Goal: Information Seeking & Learning: Learn about a topic

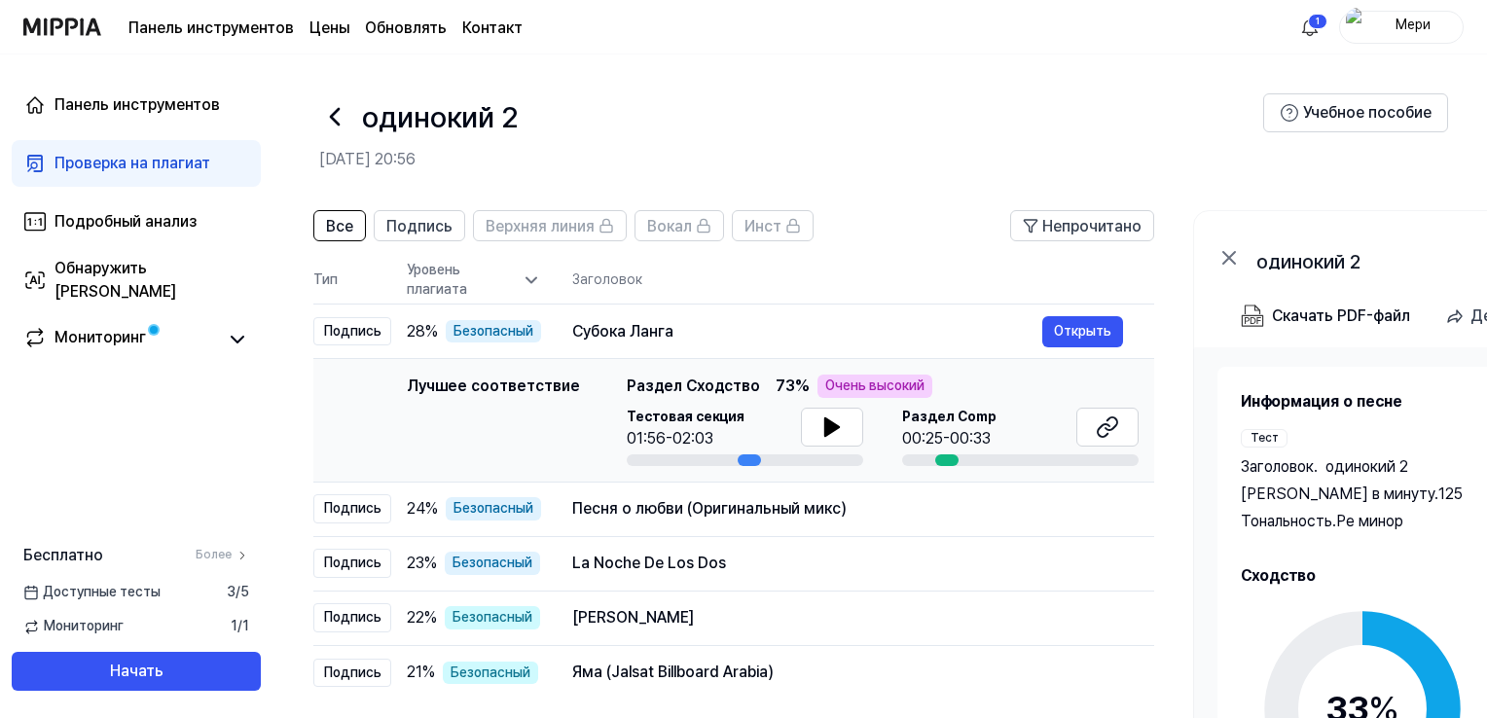
click at [144, 169] on font "Проверка на плагиат" at bounding box center [132, 163] width 156 height 18
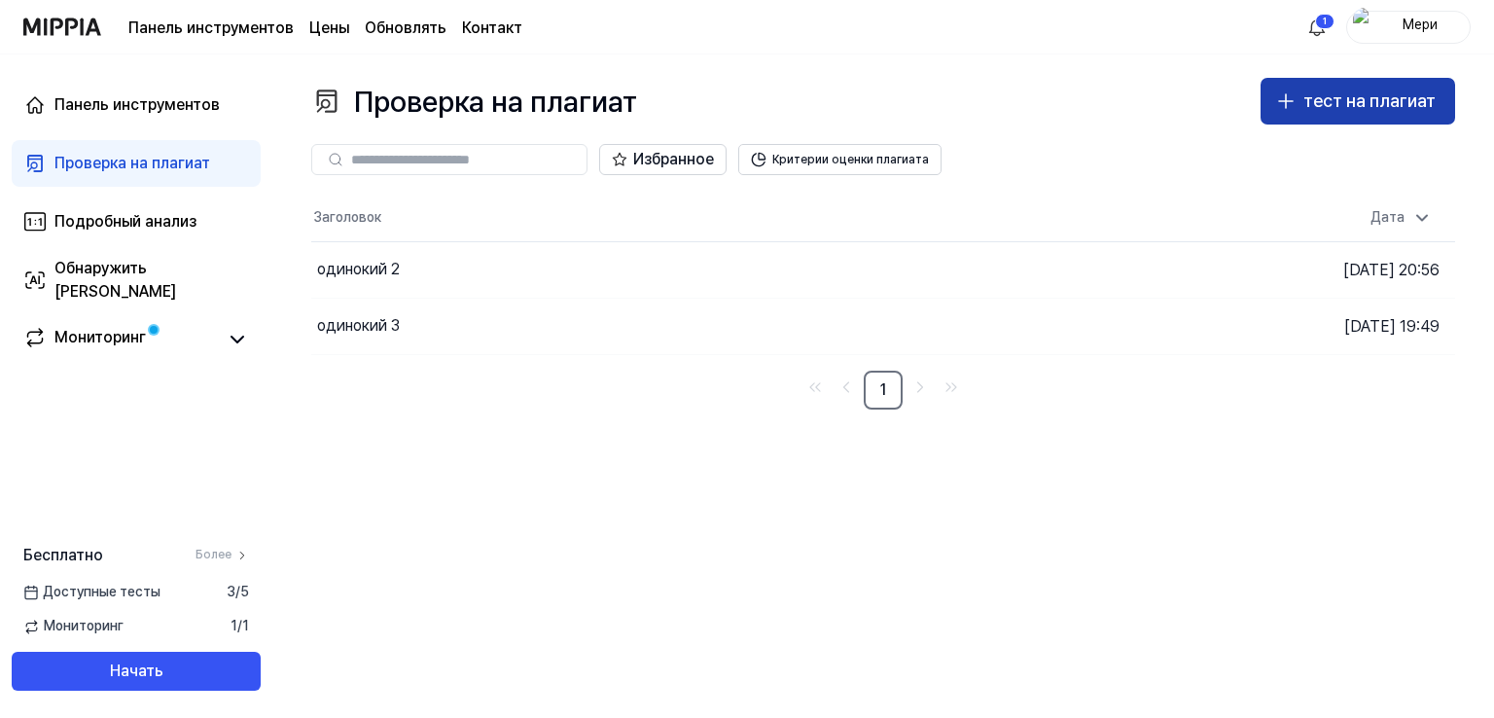
click at [1370, 102] on font "тест на плагиат" at bounding box center [1370, 100] width 132 height 20
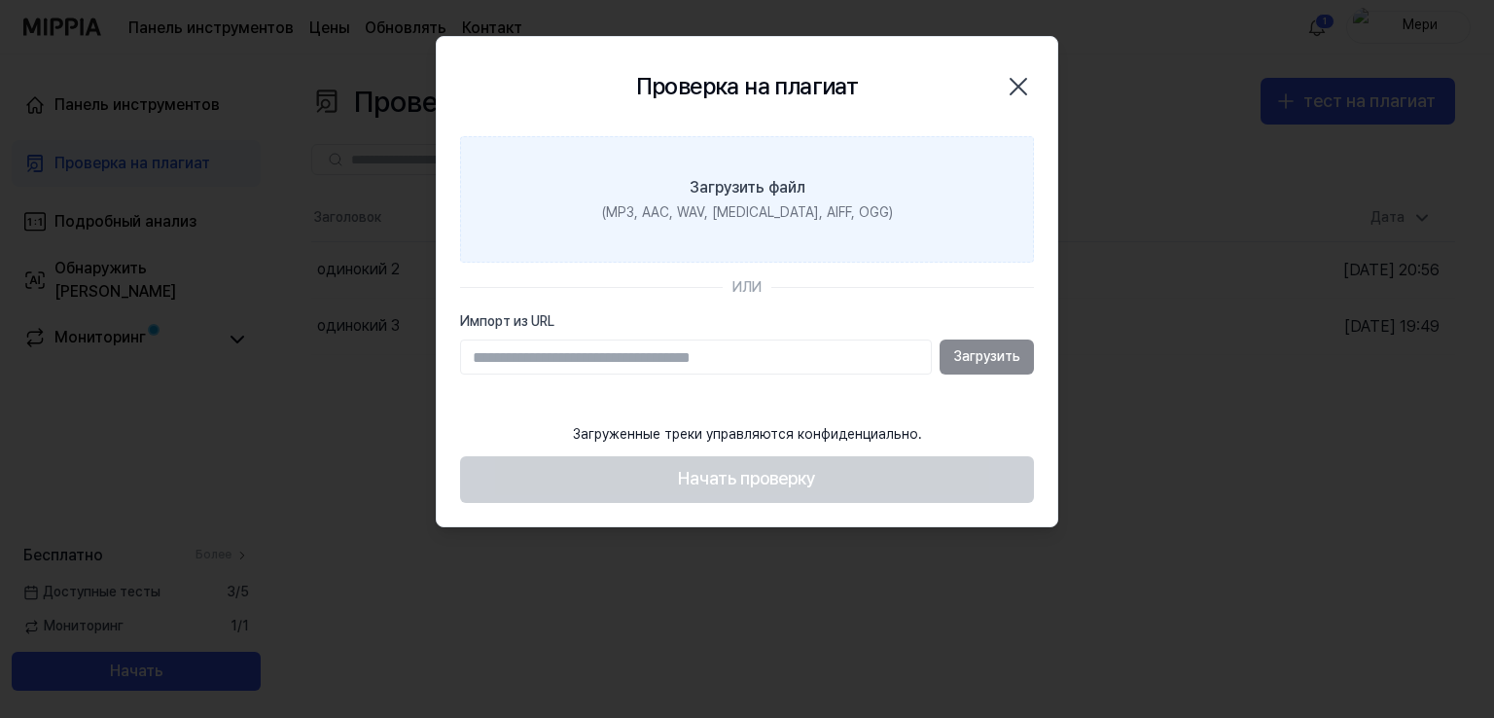
click at [728, 183] on font "Загрузить файл" at bounding box center [748, 187] width 116 height 18
click at [0, 0] on input "Загрузить файл (MP3, AAC, WAV, FLAC, AIFF, OGG)" at bounding box center [0, 0] width 0 height 0
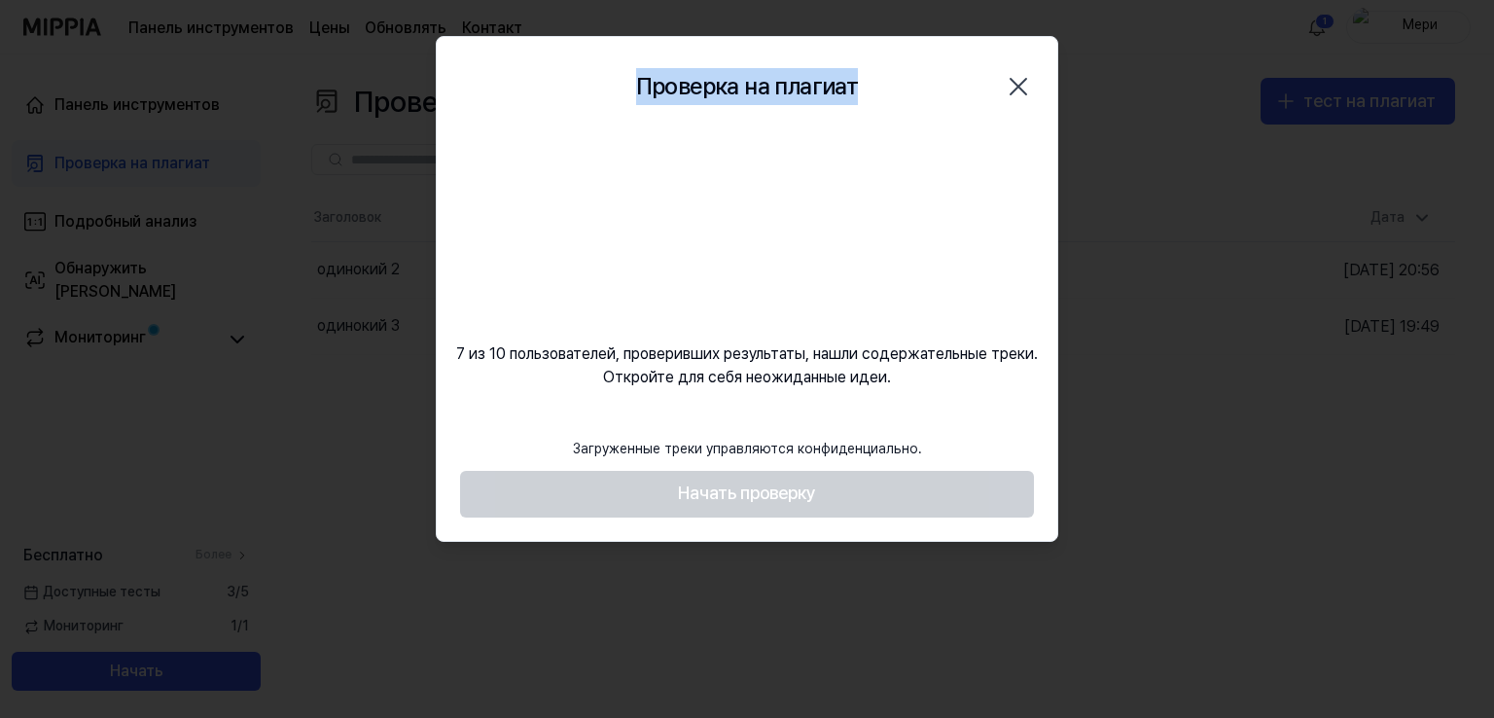
drag, startPoint x: 869, startPoint y: 61, endPoint x: 1314, endPoint y: 94, distance: 446.8
click at [1314, 94] on body "Панель инструментов Цены Обновлять Контакт 1 Мери Панель инструментов Проверка …" at bounding box center [747, 359] width 1494 height 718
click at [1027, 93] on icon "button" at bounding box center [1018, 86] width 31 height 31
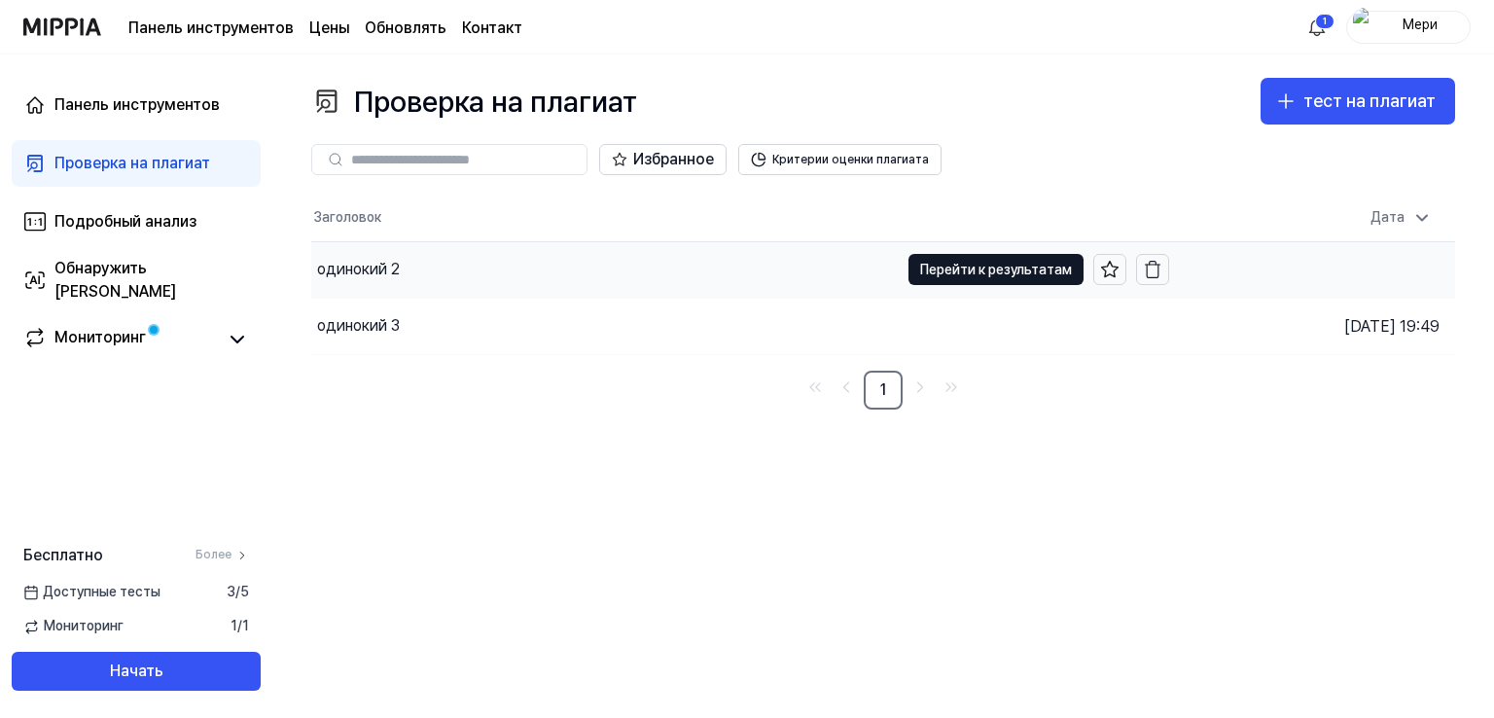
click at [367, 272] on font "одинокий 2" at bounding box center [358, 269] width 83 height 18
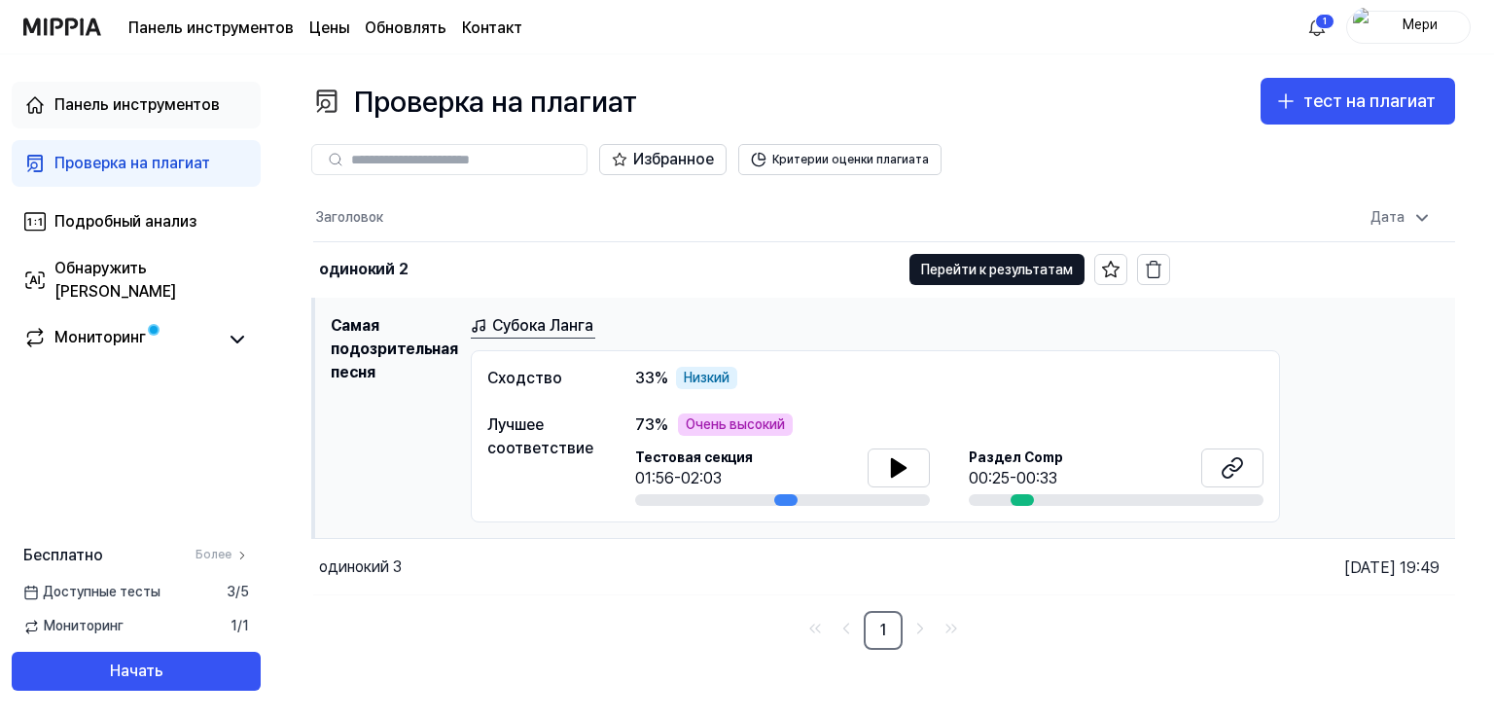
click at [136, 98] on font "Панель инструментов" at bounding box center [136, 104] width 165 height 18
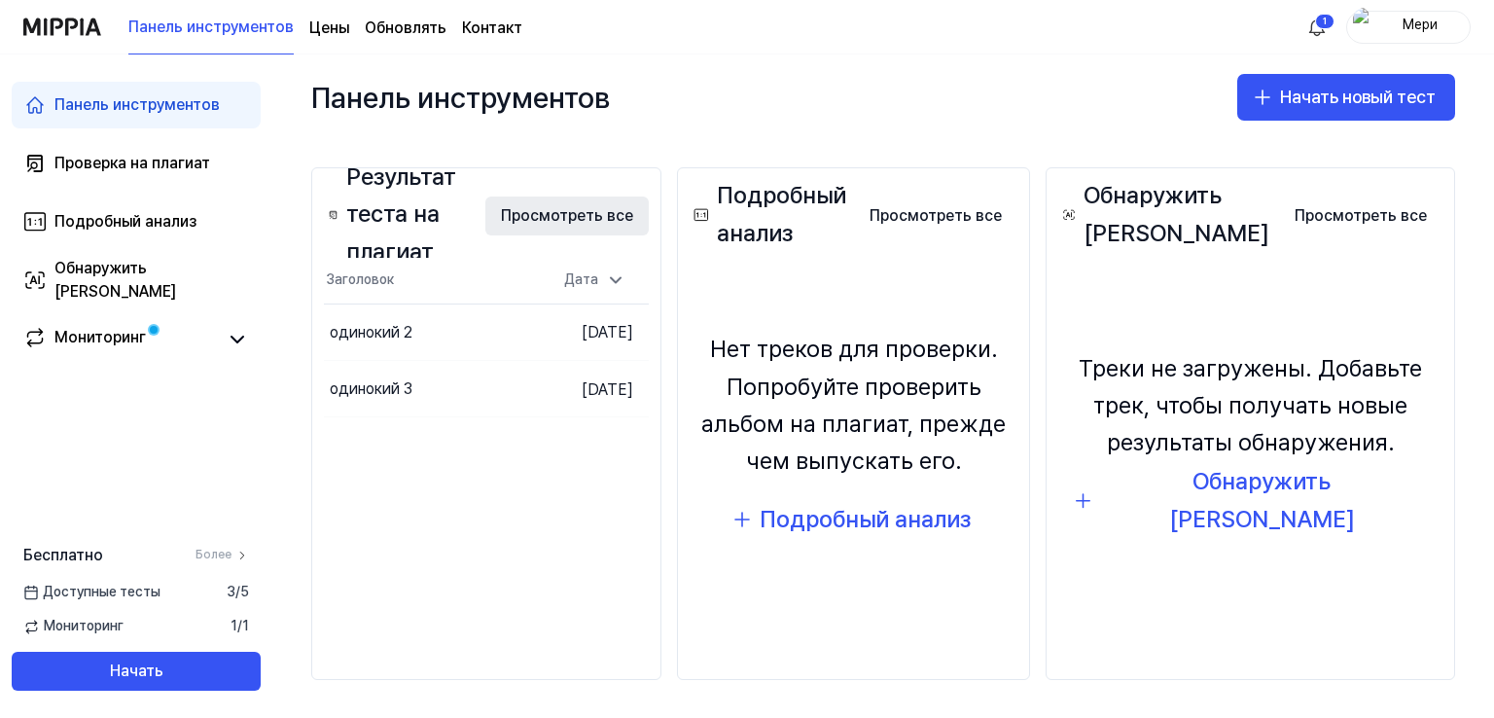
scroll to position [171, 0]
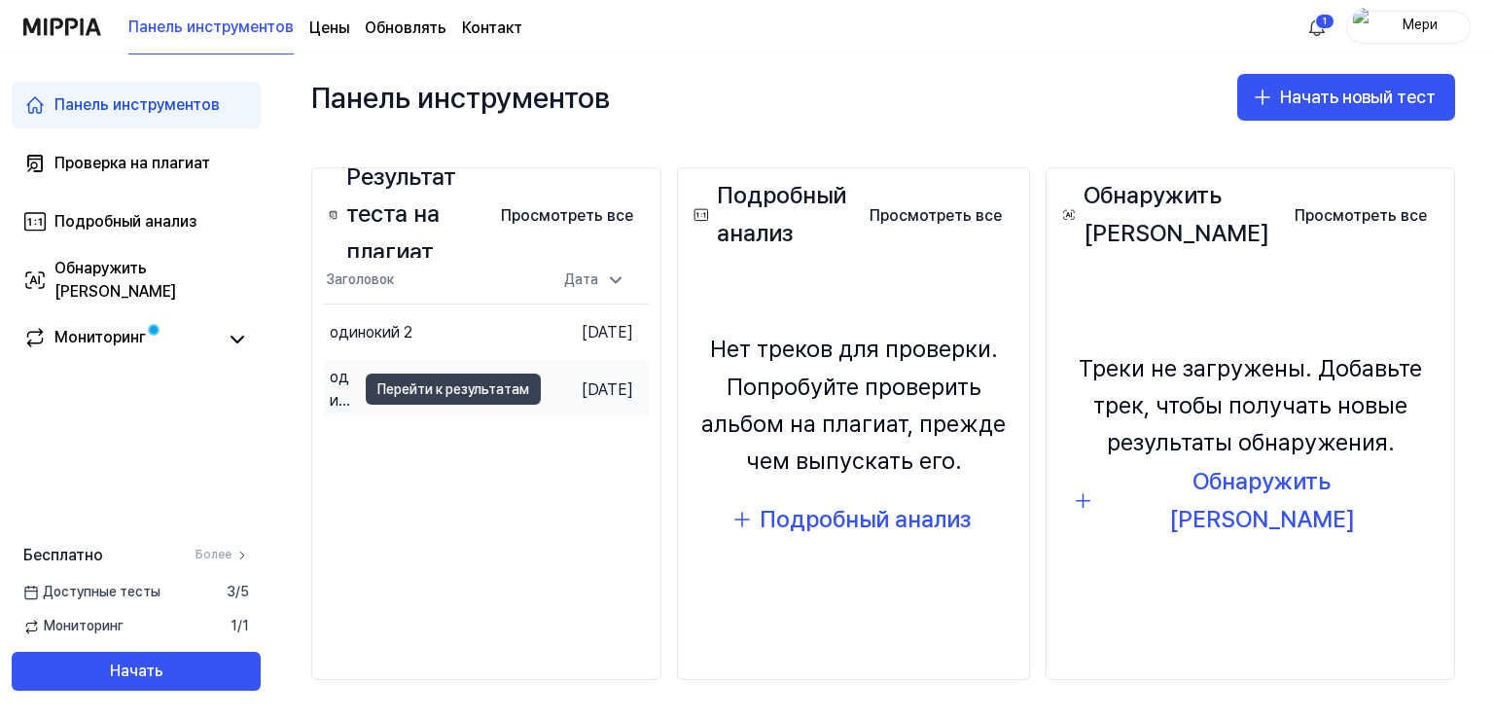
click at [393, 390] on font "Перейти к результатам" at bounding box center [453, 389] width 152 height 16
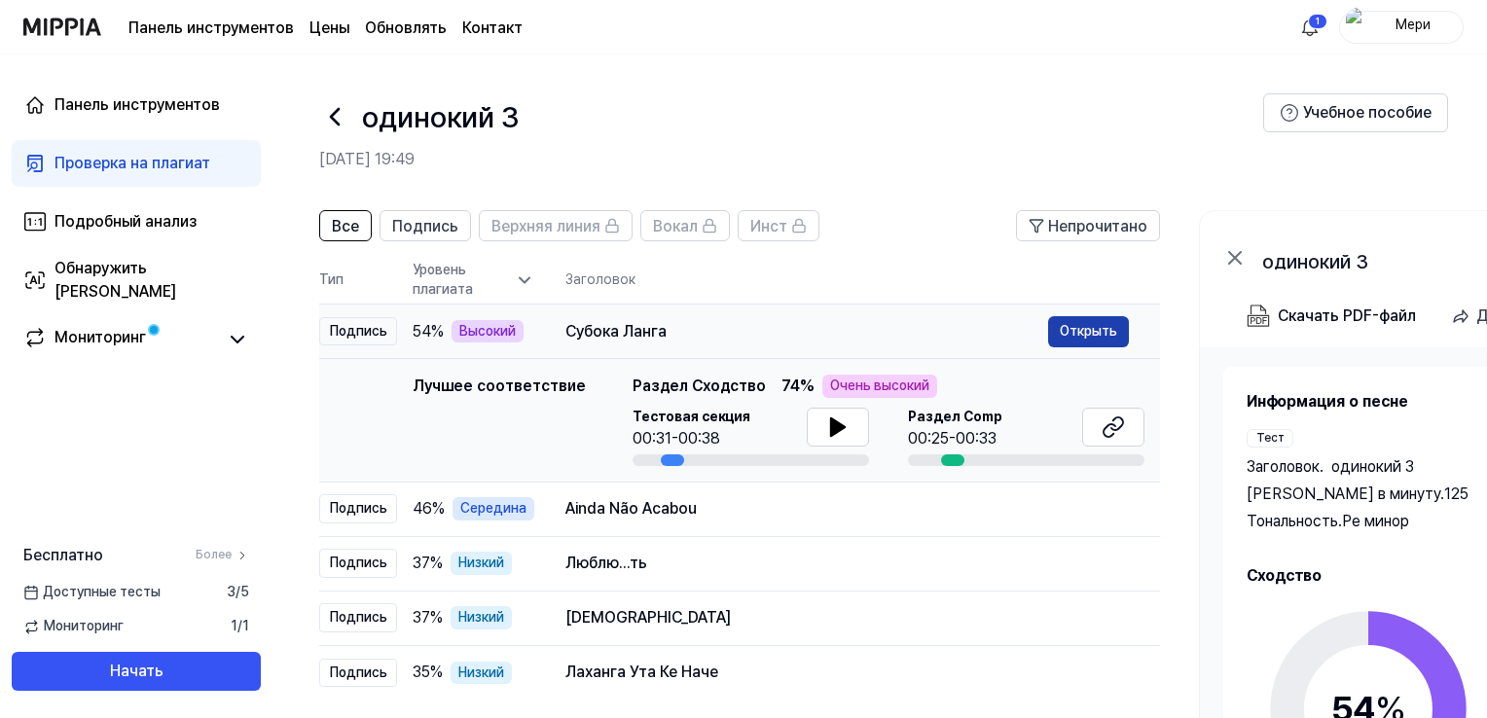
click at [1078, 338] on font "Открыть" at bounding box center [1087, 331] width 57 height 16
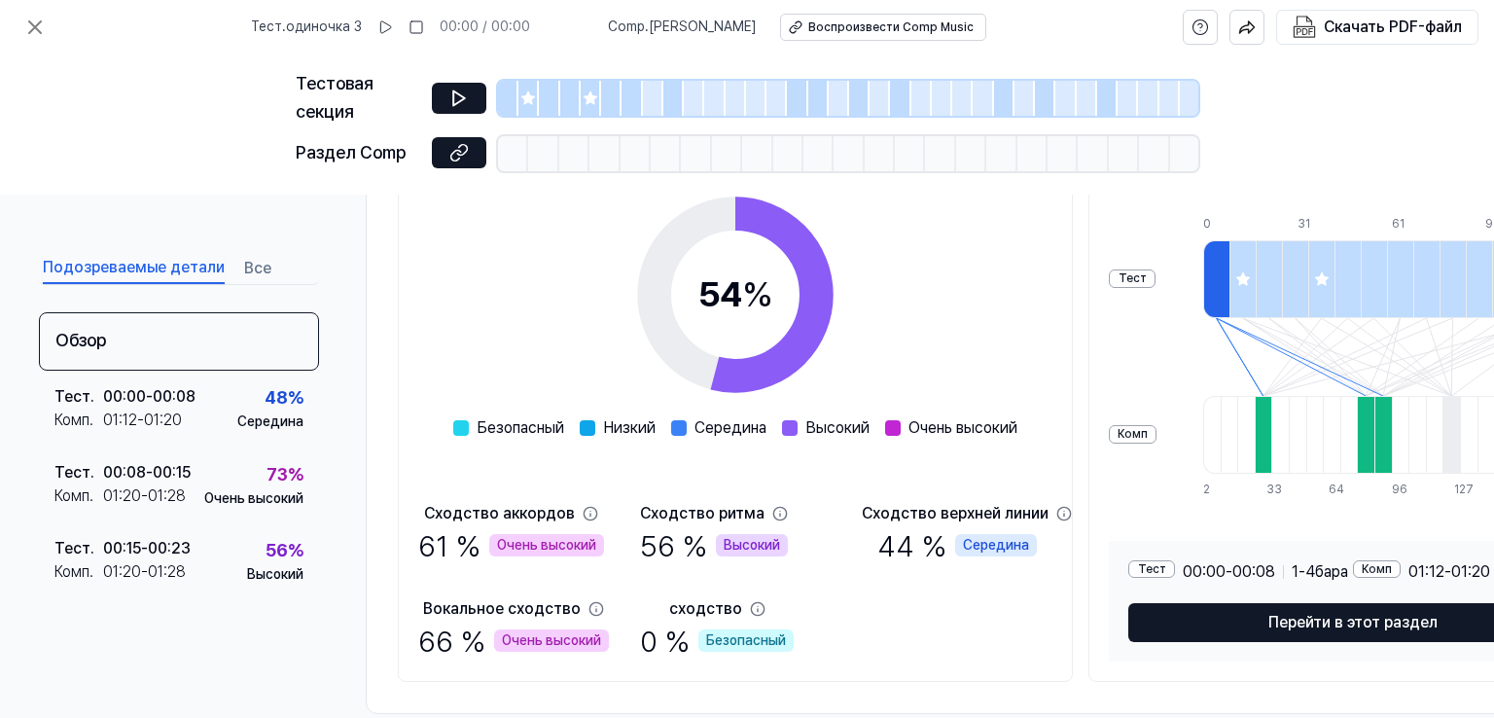
scroll to position [341, 0]
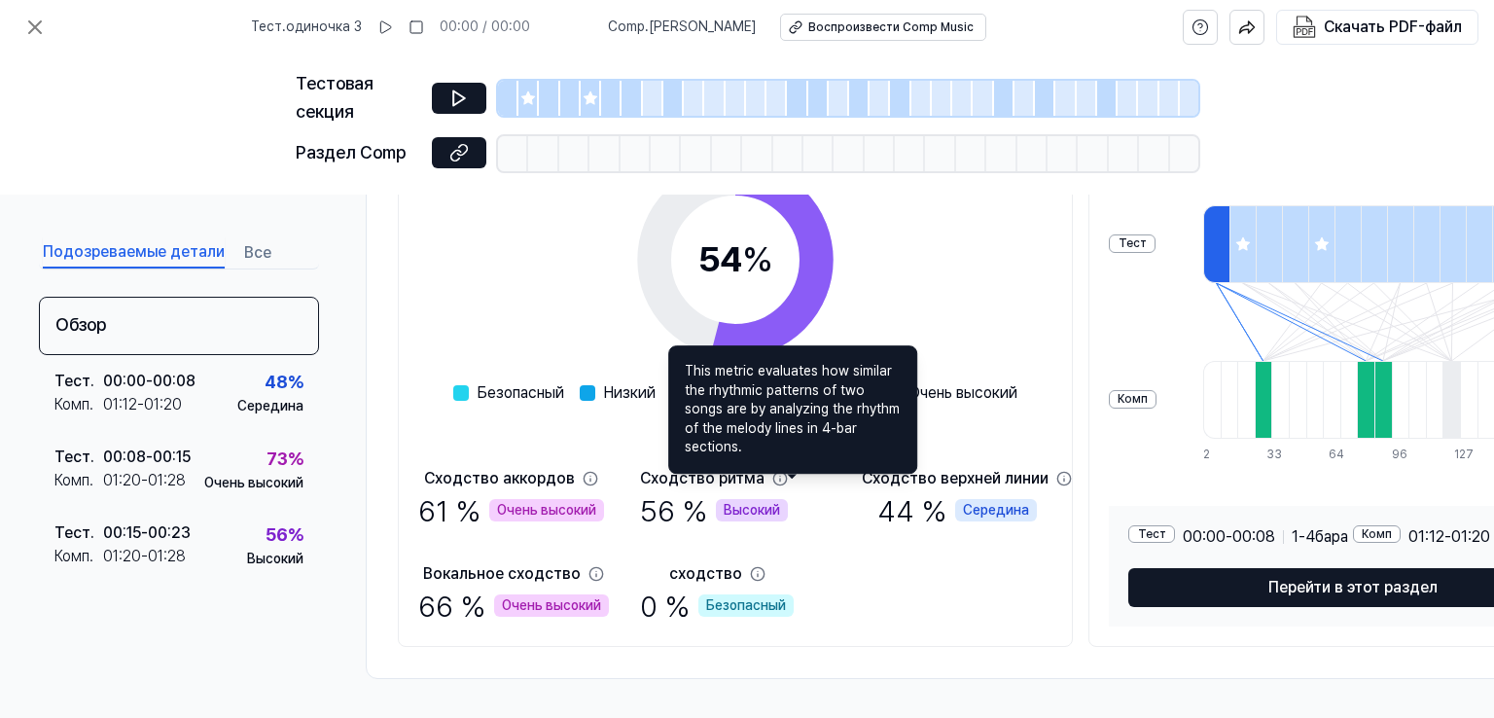
click at [786, 473] on icon at bounding box center [779, 478] width 13 height 13
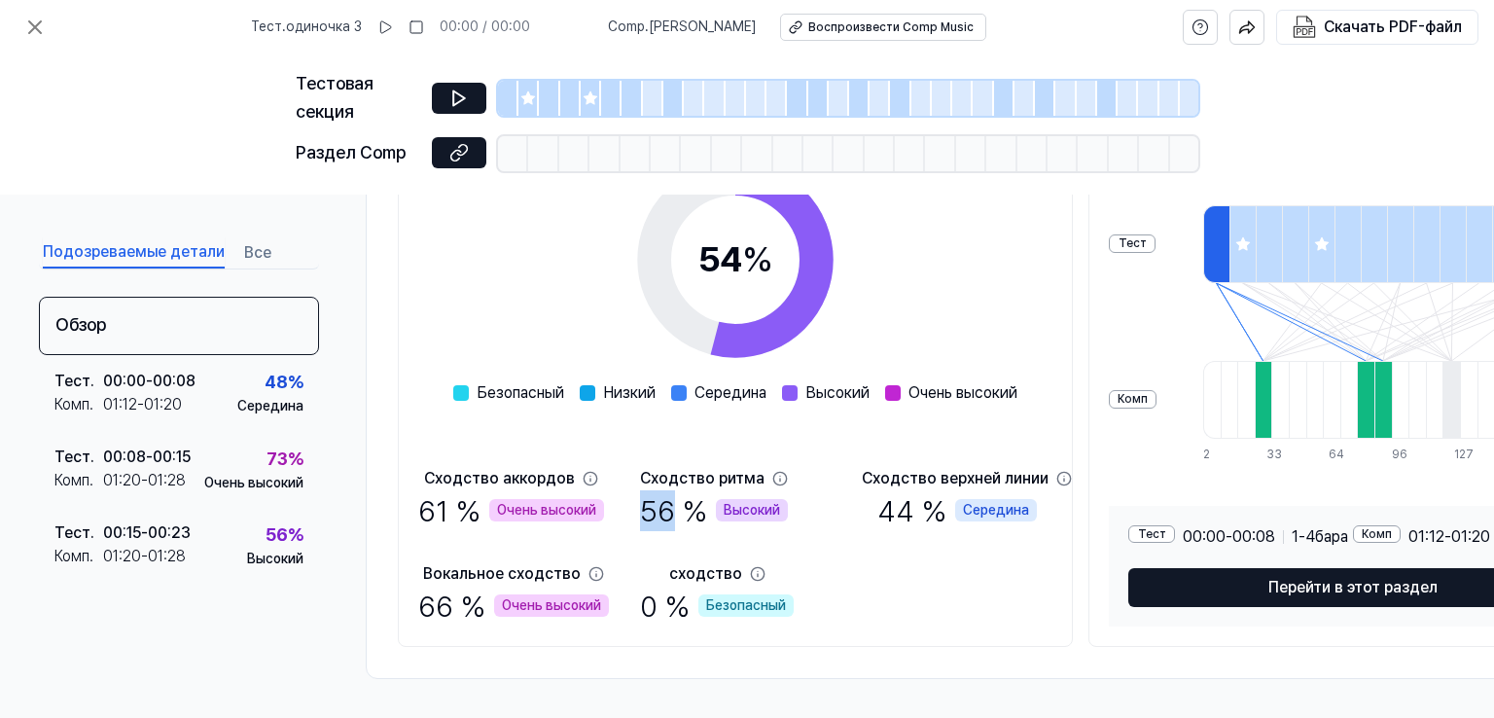
click at [792, 473] on body "Тест . одиночка 3 00:00 / 00:00 Comp . Subok Lang Воспроизвести Comp Music Скач…" at bounding box center [747, 359] width 1494 height 718
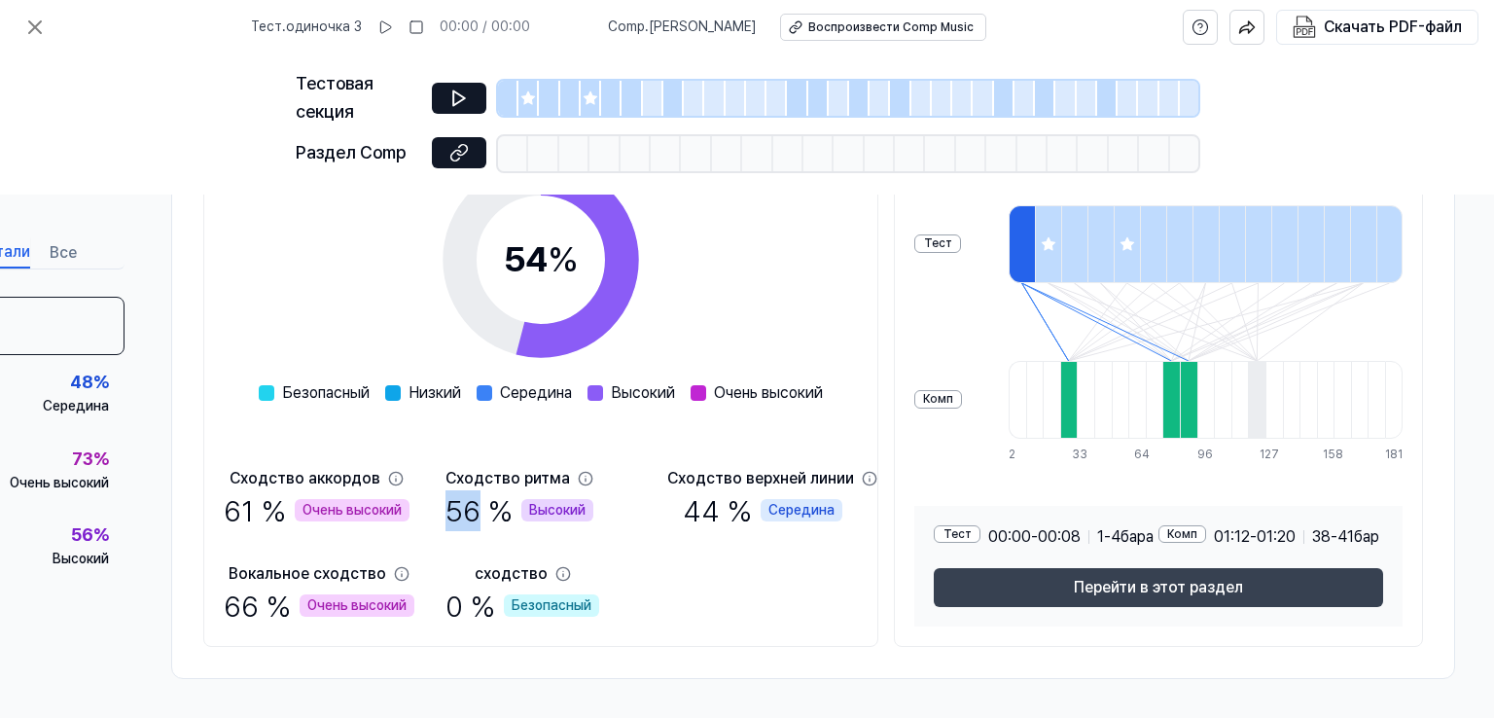
click at [1173, 591] on font "Перейти в этот раздел" at bounding box center [1158, 587] width 169 height 23
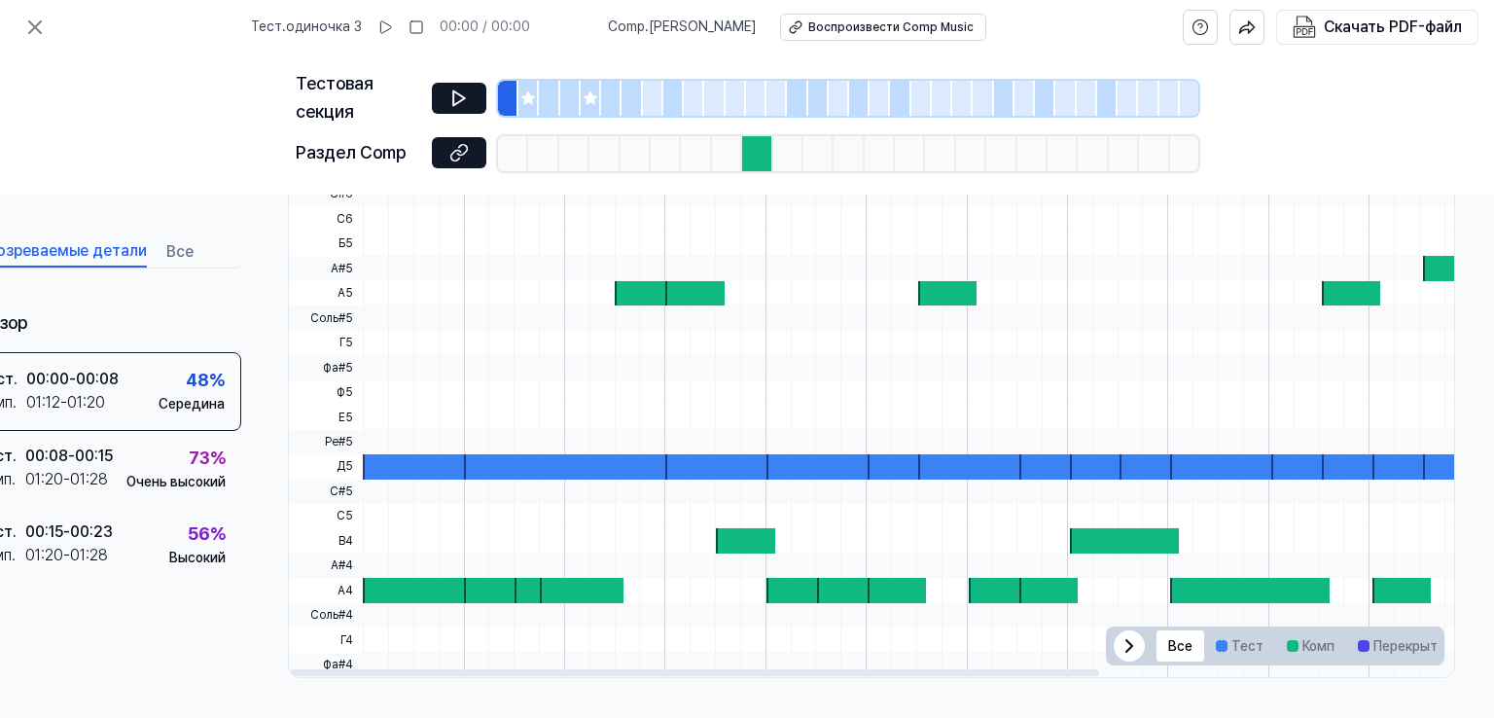
scroll to position [643, 86]
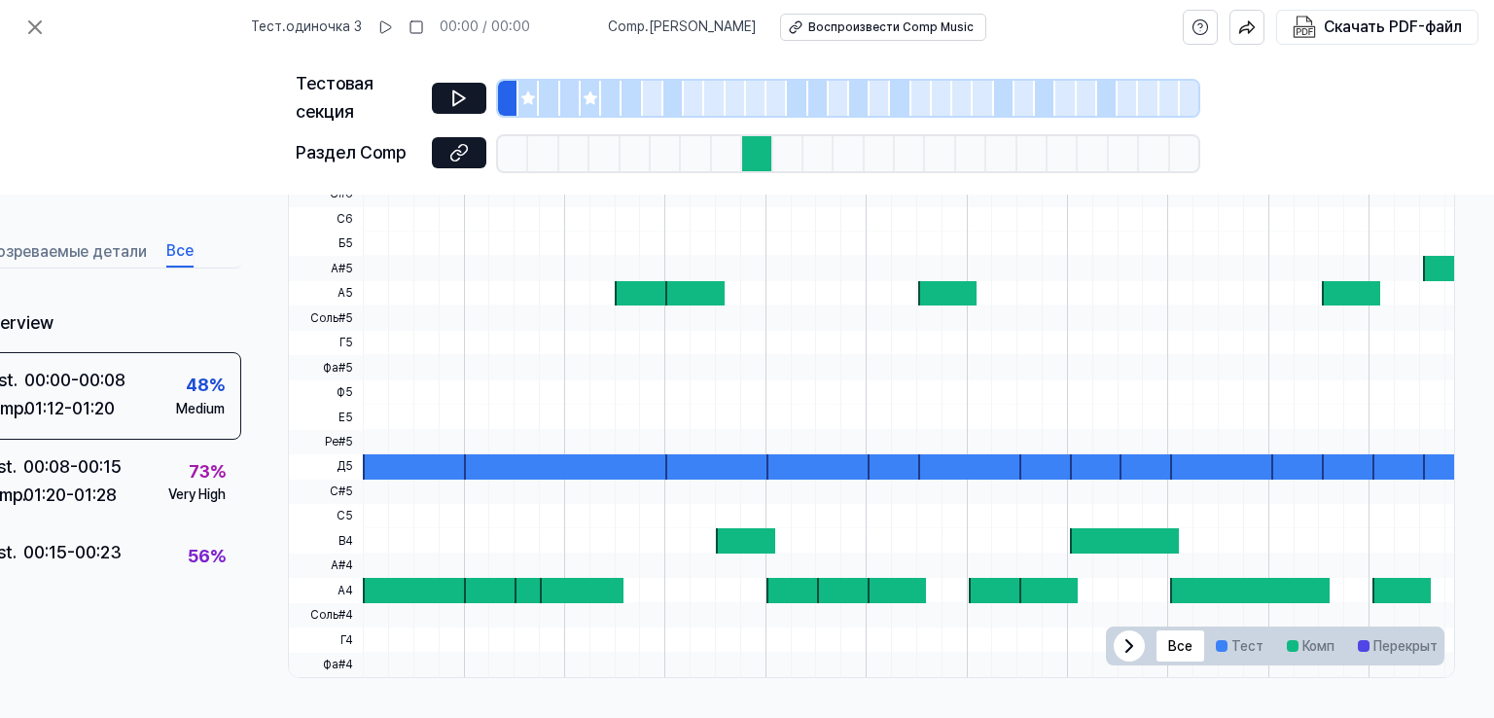
click at [174, 248] on font "Все" at bounding box center [179, 250] width 27 height 18
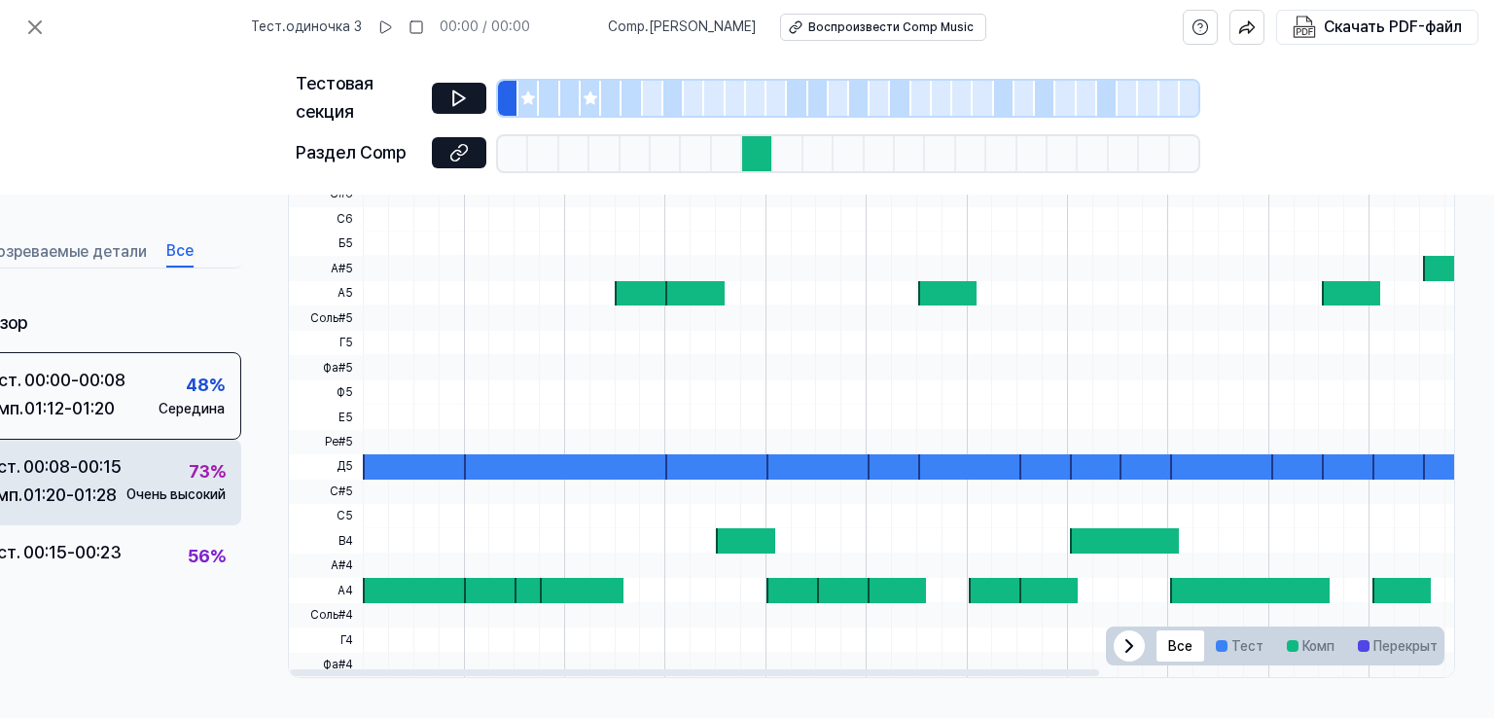
click at [105, 482] on div "00:08 - 00:15" at bounding box center [72, 467] width 98 height 28
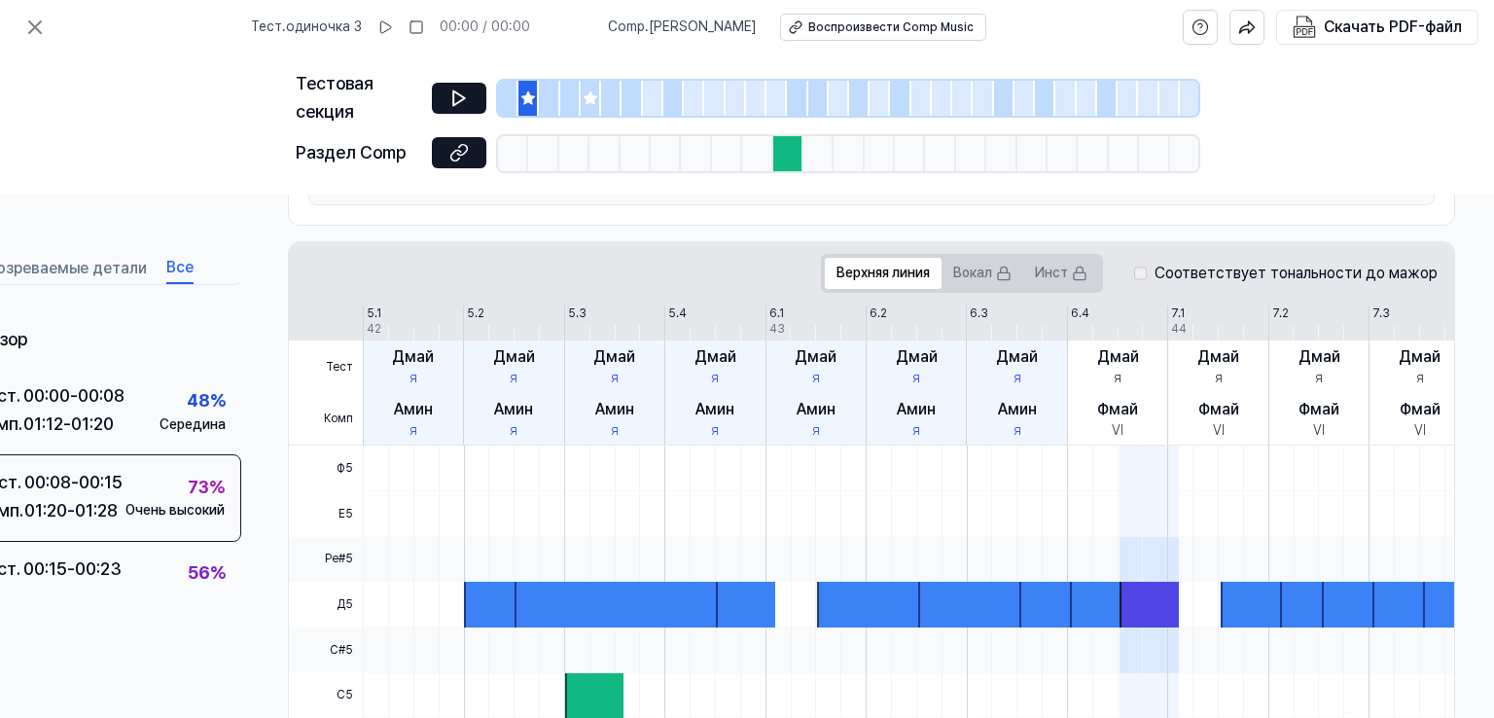
scroll to position [351, 86]
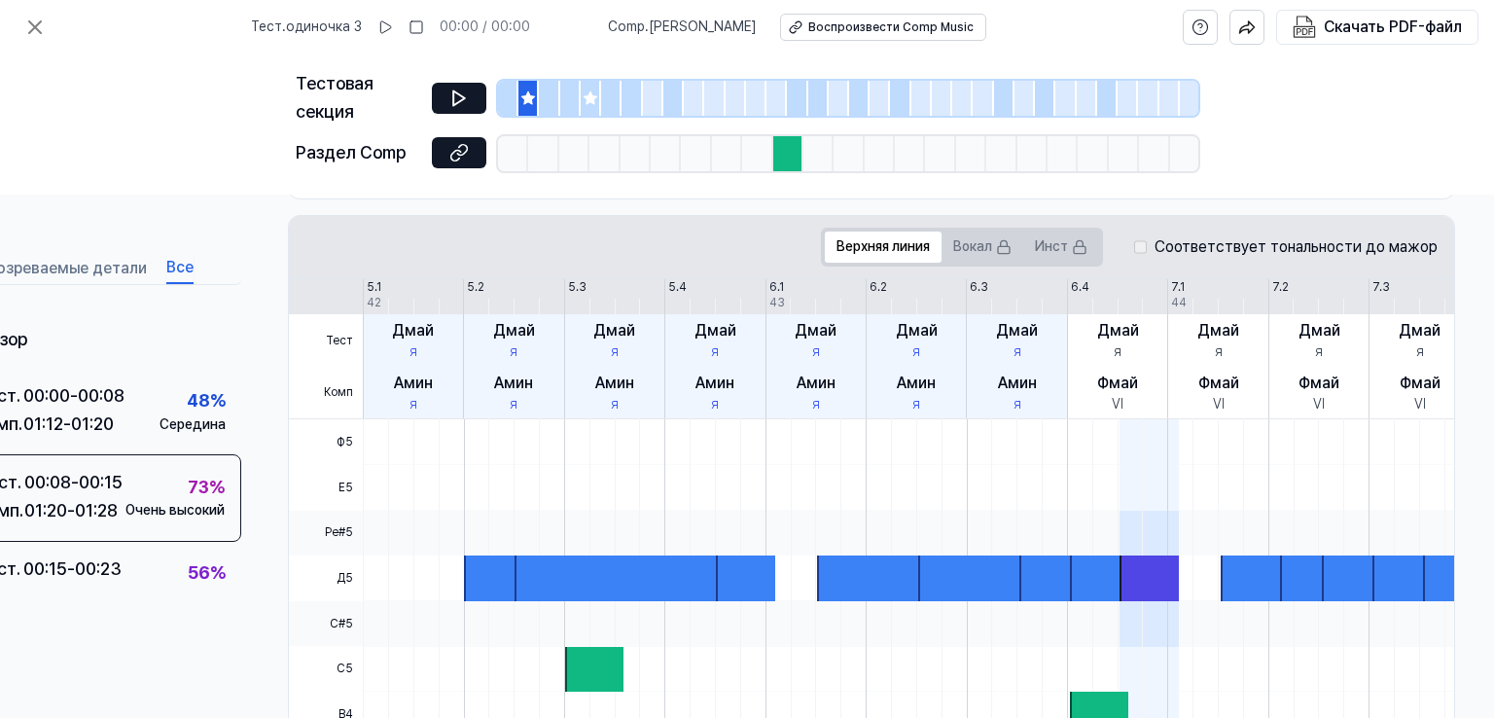
click at [1090, 287] on div "Тест Комп 5.1 5.2 5.3 5.4 6.1 6.2 6.3 6.4 7.1 7.2 7.3 7.4 8.1 8.2 8.3 8.4 9.1 4…" at bounding box center [1129, 349] width 1681 height 140
drag, startPoint x: 1153, startPoint y: 596, endPoint x: 1155, endPoint y: 581, distance: 15.7
click at [1153, 590] on div at bounding box center [1149, 579] width 58 height 46
click at [1155, 578] on div at bounding box center [1149, 579] width 58 height 46
click at [1129, 413] on div "Фмай VI" at bounding box center [1118, 393] width 100 height 53
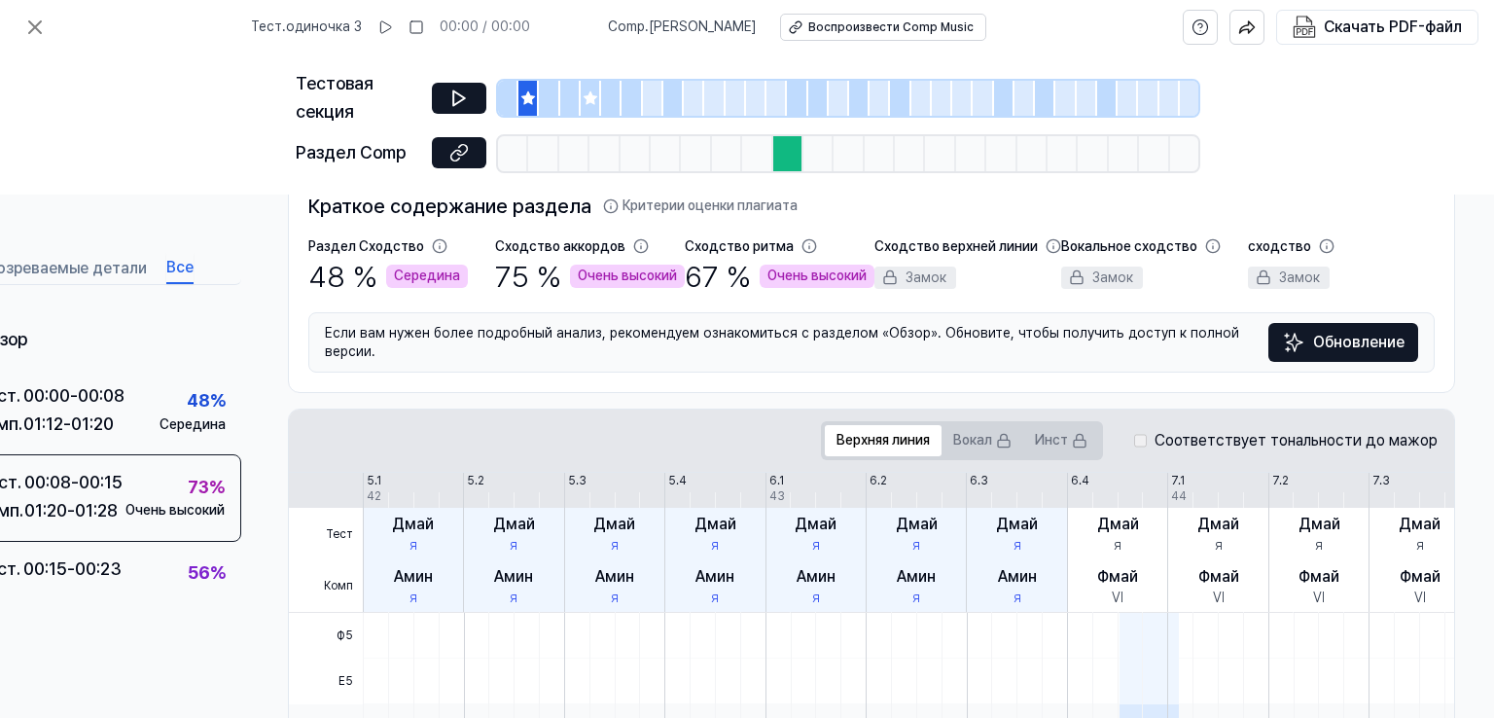
scroll to position [0, 86]
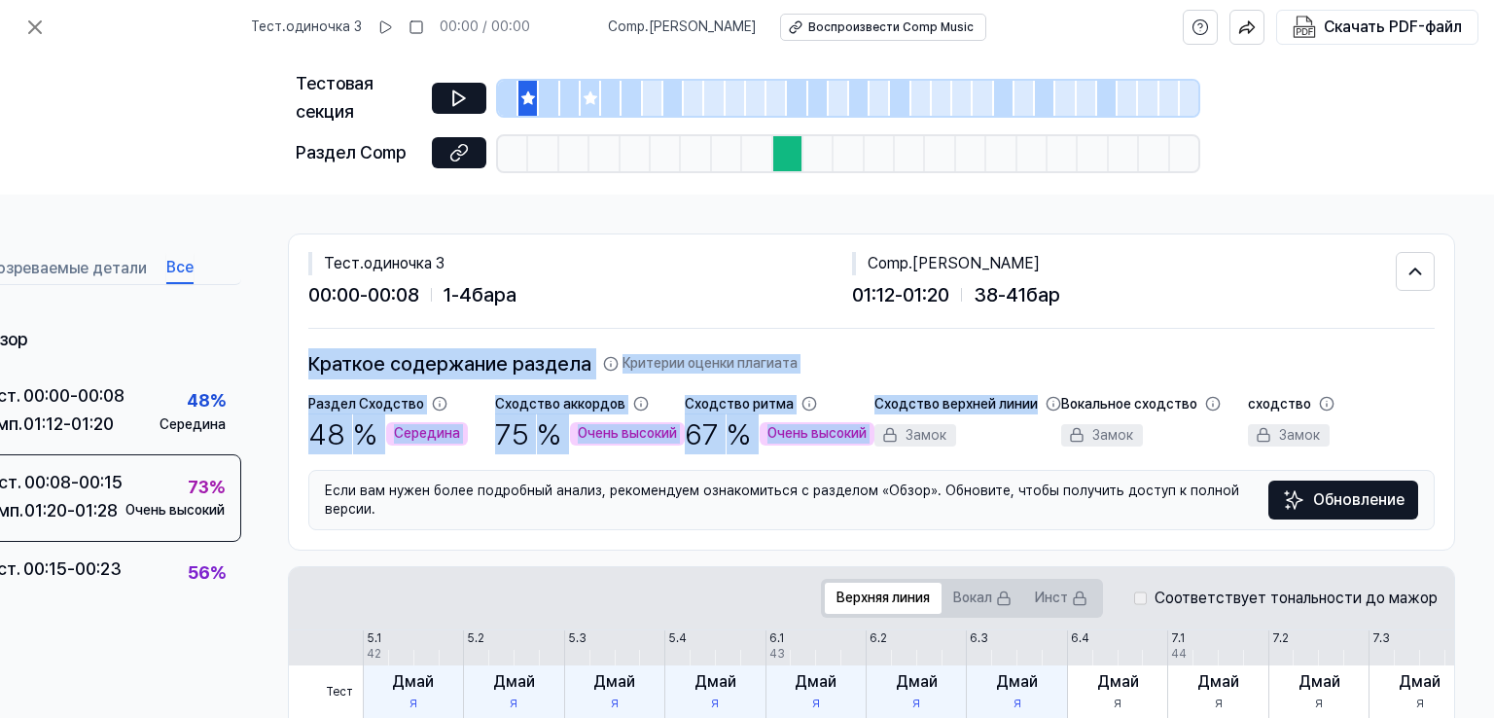
drag, startPoint x: 297, startPoint y: 355, endPoint x: 867, endPoint y: 433, distance: 575.4
click at [867, 433] on div "Тест . одиночка 3 00:00 - 00:08 1 - 4 бара Comp . Subok Lang 01:12 - 01:20 38 -…" at bounding box center [872, 392] width 1166 height 316
copy div "Краткое содержание раздела Критерии оценки плагиата Раздел Сходство 48 % Середи…"
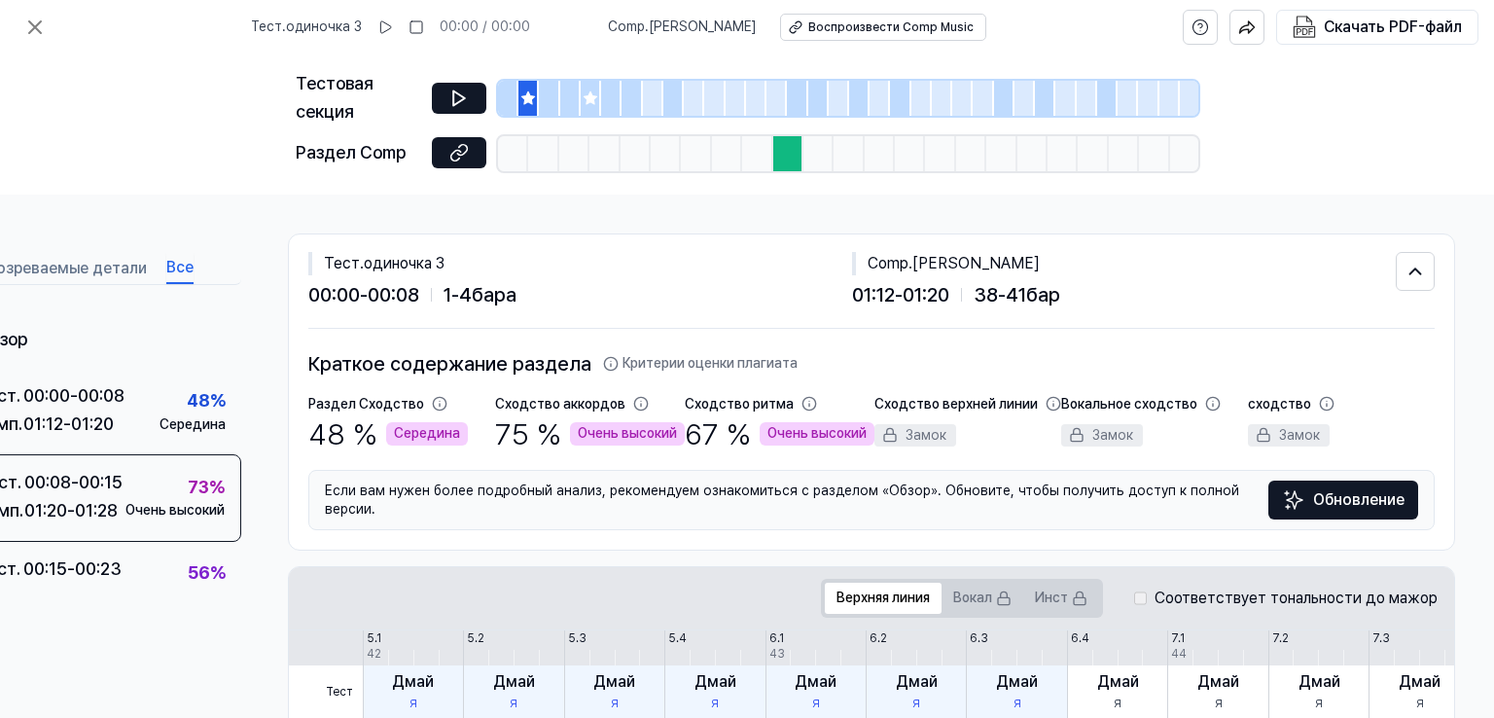
click at [690, 323] on div "Тест . одиночка 3 00:00 - 00:08 1 - 4 бара Comp . Subok Lang 01:12 - 01:20 38 -…" at bounding box center [871, 281] width 1127 height 94
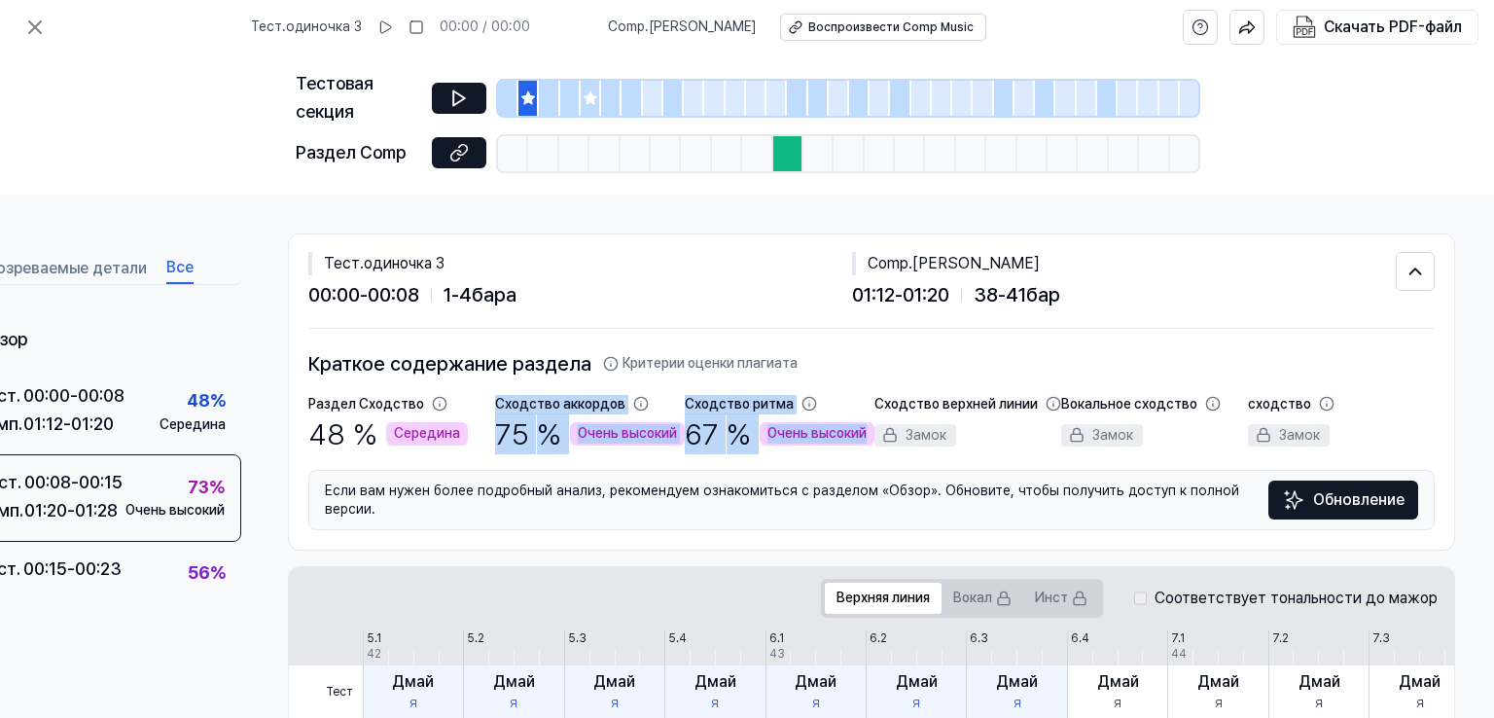
drag, startPoint x: 475, startPoint y: 401, endPoint x: 861, endPoint y: 438, distance: 388.0
click at [861, 438] on div "Раздел Сходство 48 % Середина Сходство аккордов 75 % Очень высокий Сходство рит…" at bounding box center [871, 425] width 1127 height 60
copy div "Середина Сходство аккордов 75 % Очень высокий Сходство ритма 67 % Очень высокий"
click at [603, 361] on icon at bounding box center [611, 364] width 16 height 16
click at [28, 37] on icon at bounding box center [34, 27] width 23 height 23
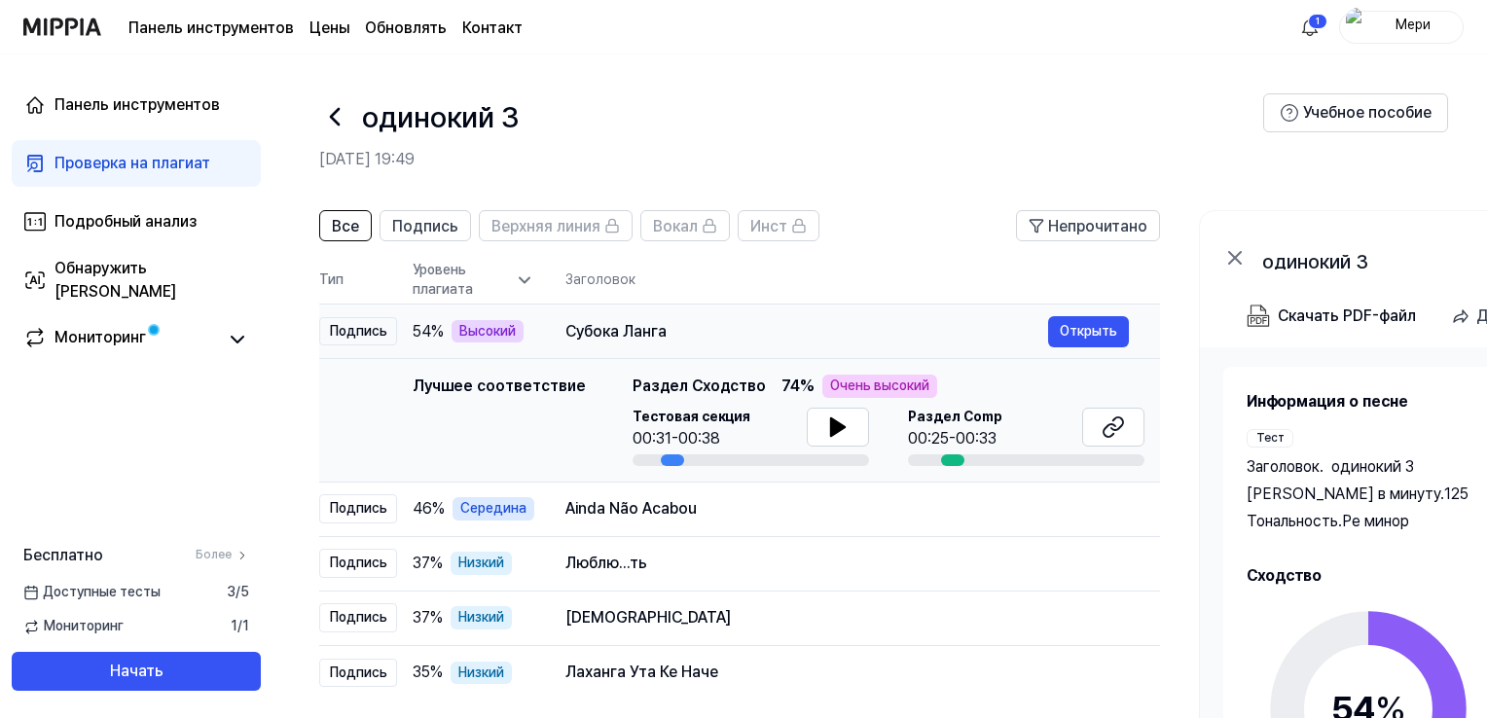
click at [775, 334] on div "Субока Ланга" at bounding box center [806, 331] width 483 height 23
click at [1097, 324] on font "Открыть" at bounding box center [1087, 331] width 57 height 16
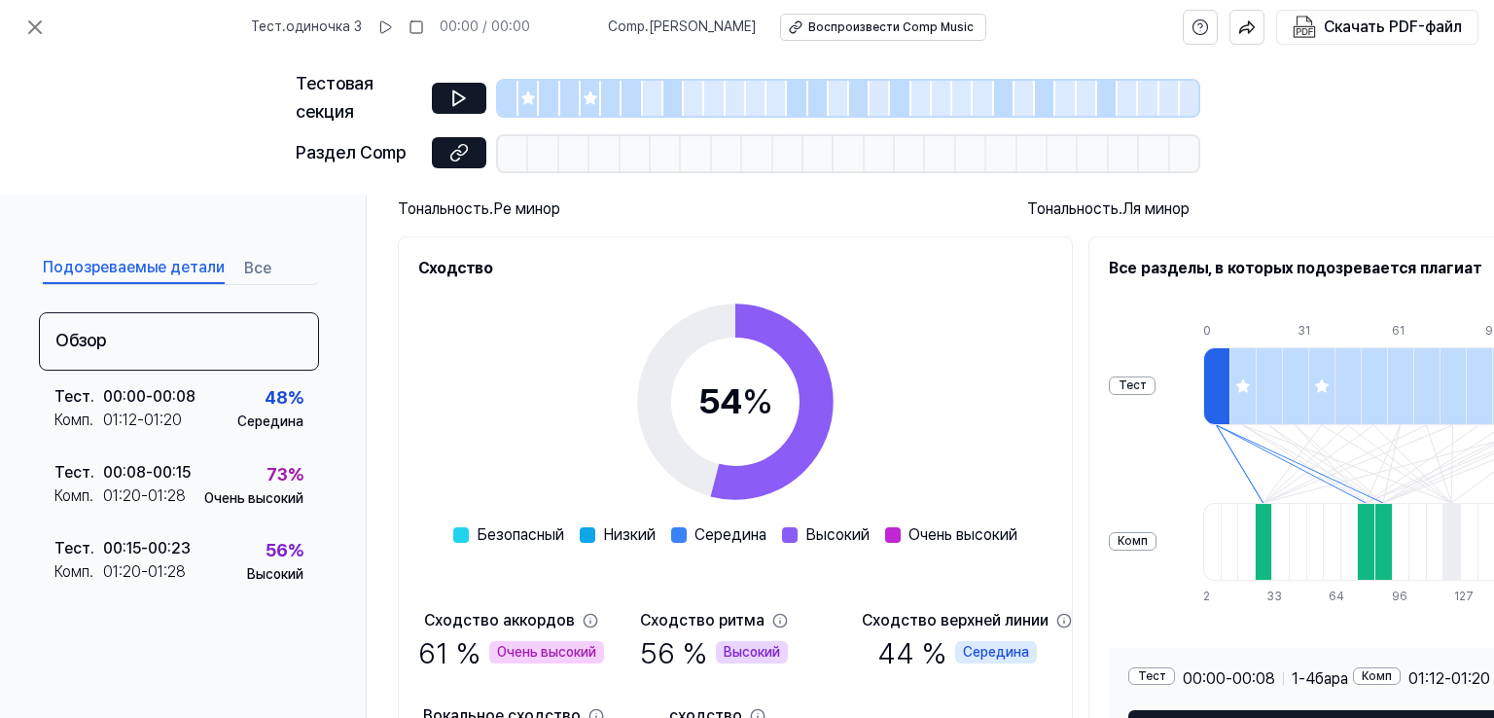
scroll to position [341, 0]
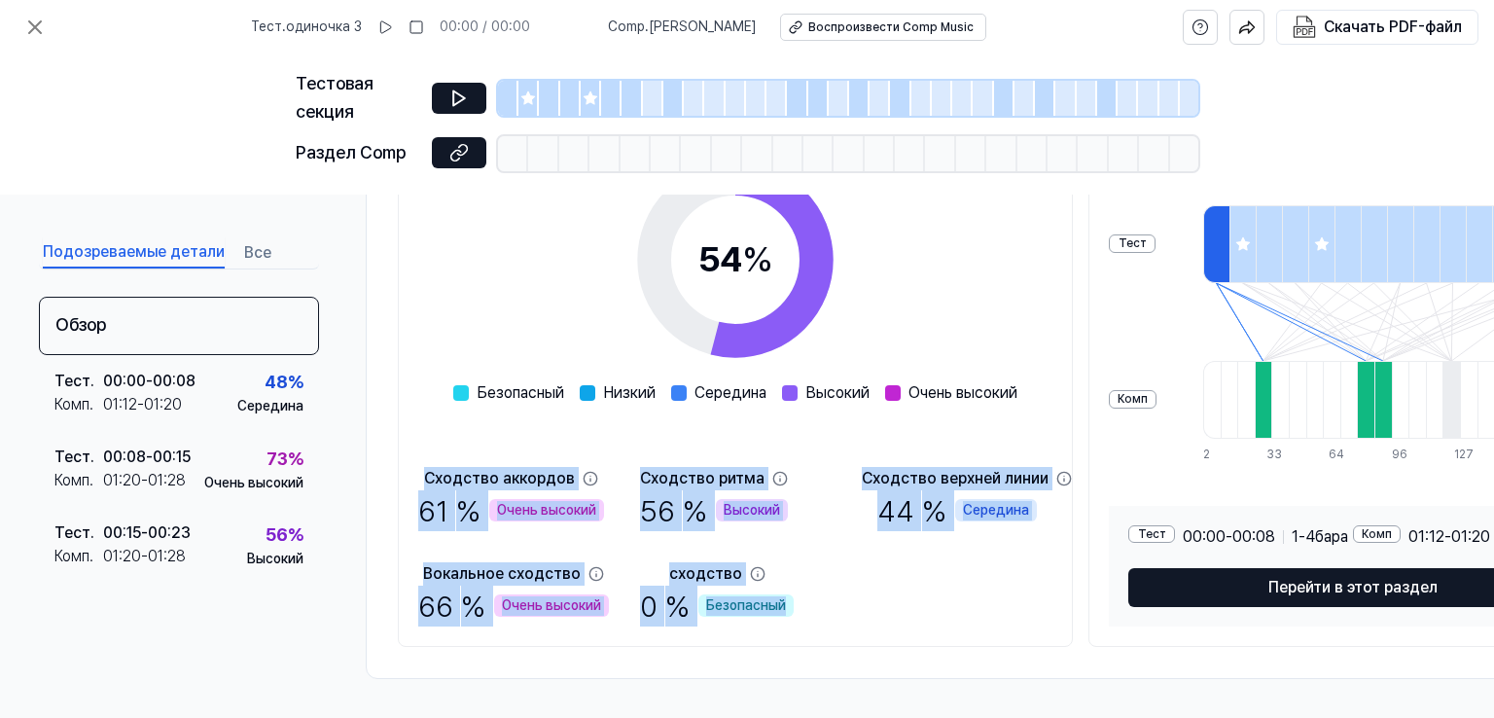
drag, startPoint x: 813, startPoint y: 596, endPoint x: 420, endPoint y: 437, distance: 424.2
click at [420, 437] on div "54 % Безопасный Низкий Середина Высокий Очень высокий Сходство аккордов 61 % Оч…" at bounding box center [735, 382] width 634 height 488
copy div "Сходство аккордов 61 % Очень высокий Сходство ритма 56 % Высокий Сходство верхн…"
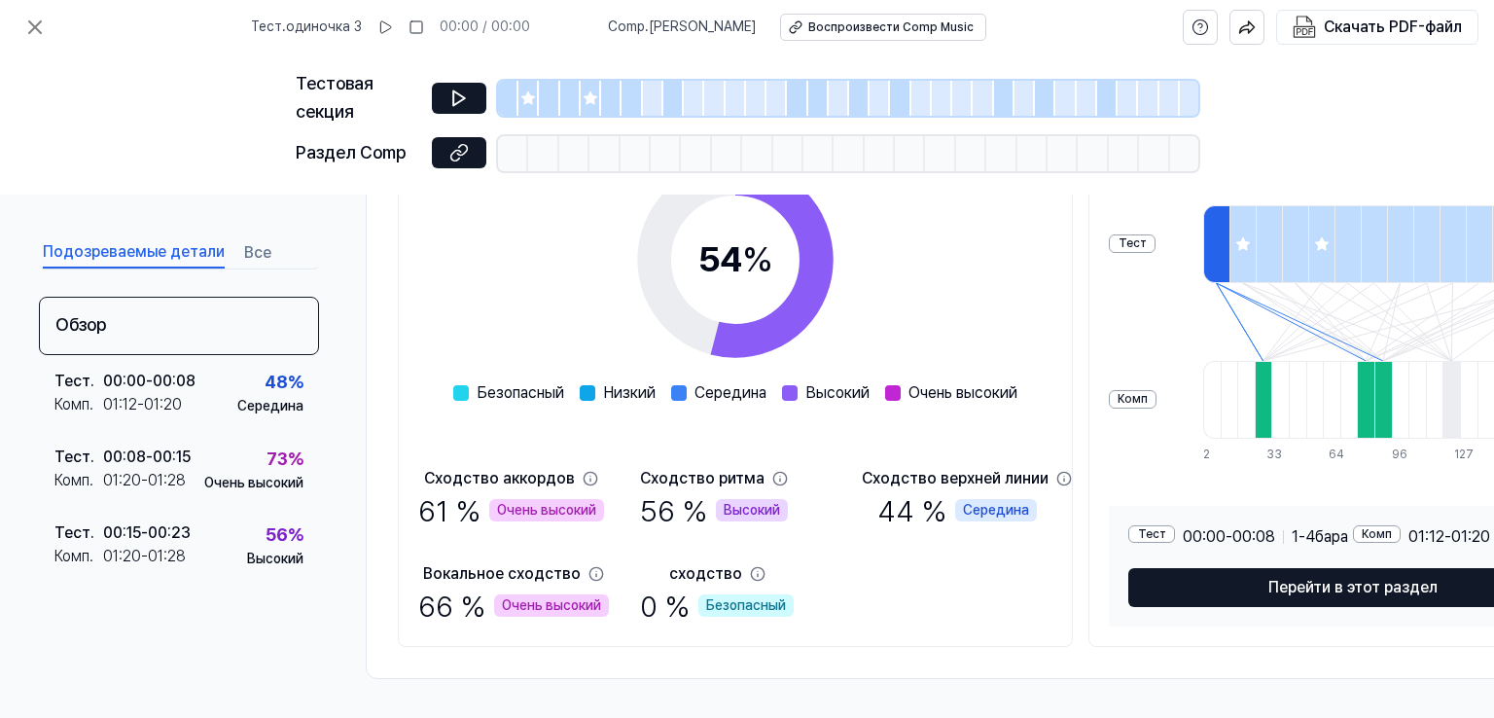
click at [992, 335] on div "54 % Безопасный Низкий Середина Высокий Очень высокий" at bounding box center [735, 271] width 564 height 267
click at [466, 102] on icon at bounding box center [458, 98] width 19 height 19
click at [445, 100] on button at bounding box center [459, 98] width 54 height 31
click at [475, 102] on button at bounding box center [459, 98] width 54 height 31
click at [457, 94] on icon at bounding box center [459, 97] width 12 height 15
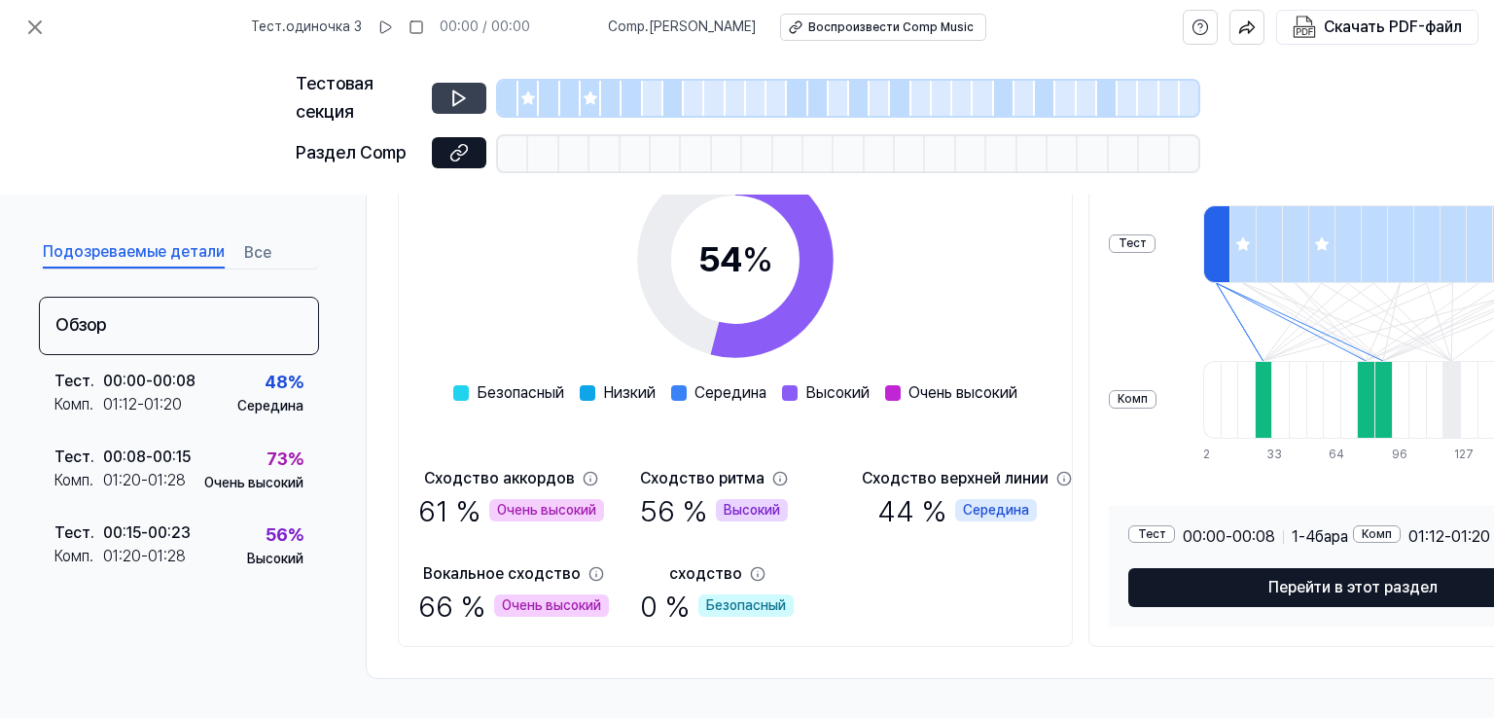
click at [457, 94] on icon at bounding box center [459, 97] width 12 height 15
click at [457, 89] on icon at bounding box center [458, 98] width 19 height 19
click at [453, 161] on icon at bounding box center [456, 156] width 10 height 11
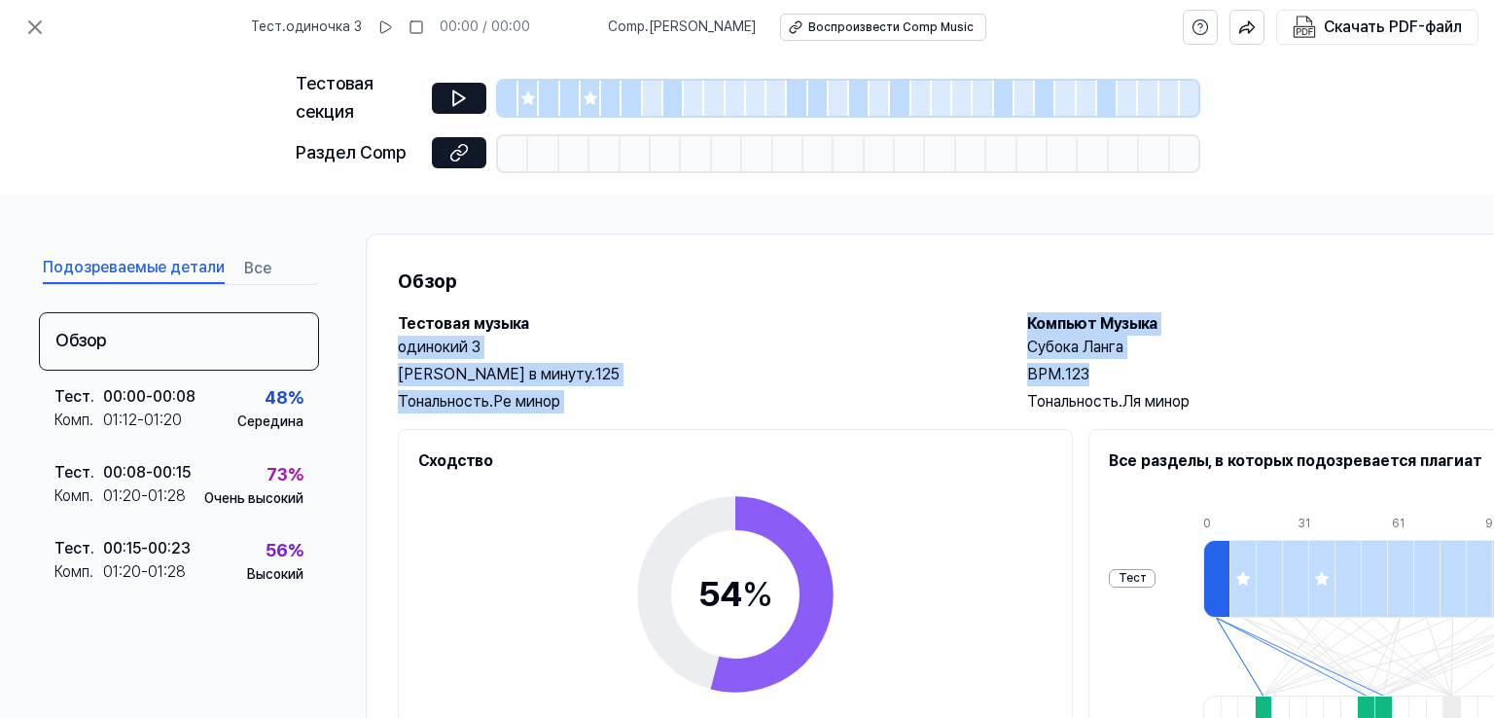
drag, startPoint x: 1005, startPoint y: 310, endPoint x: 1181, endPoint y: 365, distance: 184.3
click at [1181, 365] on div "Обзор Тестовая музыка одинокий 3 Ударов в минуту. 125 Тональность. Ре минор Ком…" at bounding box center [1008, 623] width 1284 height 780
click at [1195, 365] on div "BPM. 123" at bounding box center [1322, 374] width 591 height 23
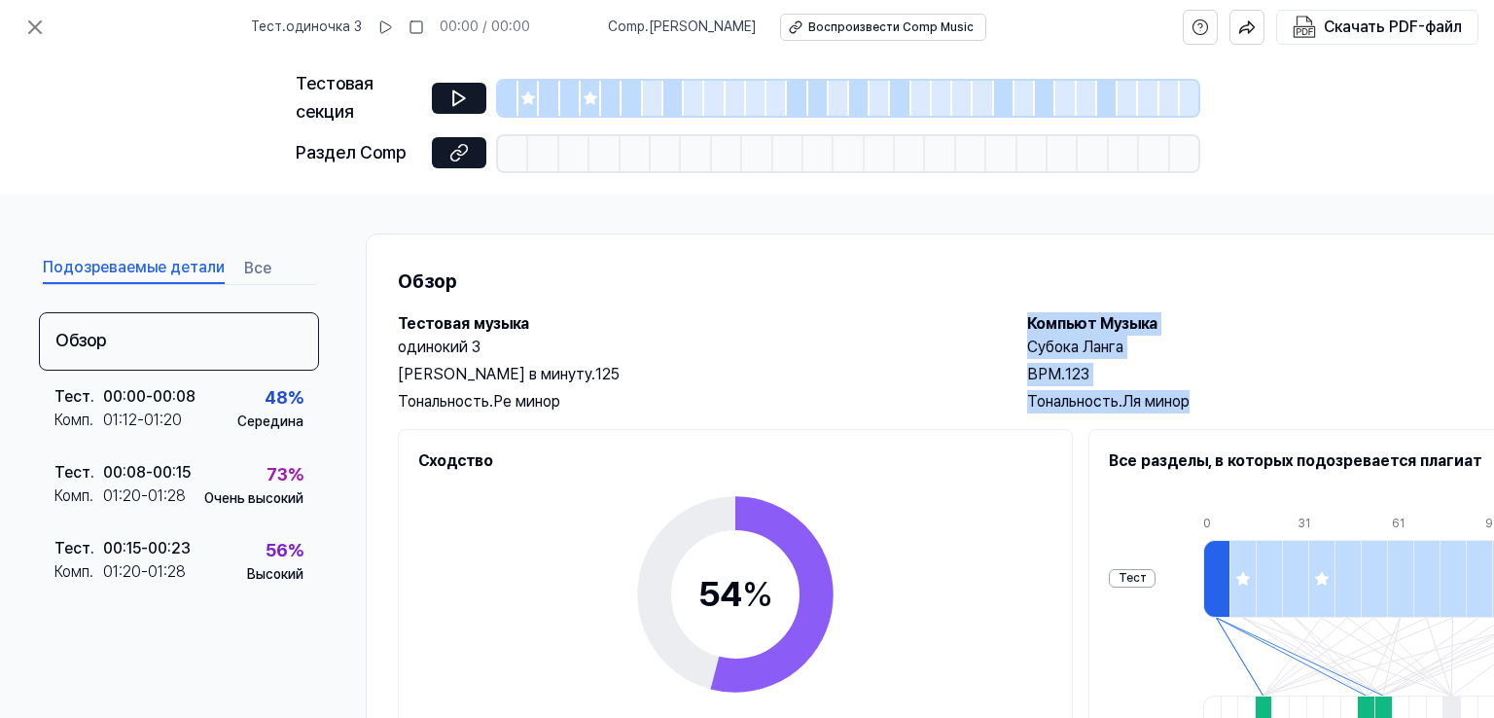
drag, startPoint x: 1231, startPoint y: 401, endPoint x: 1028, endPoint y: 324, distance: 216.5
click at [1028, 324] on div "Компьют Музыка Субока Ланга BPM. 123 Тональность. Ля минор" at bounding box center [1322, 362] width 591 height 101
copy div "Компьют Музыка Субока Ланга BPM. 123 Тональность. Ля минор"
click at [19, 20] on button at bounding box center [35, 27] width 39 height 39
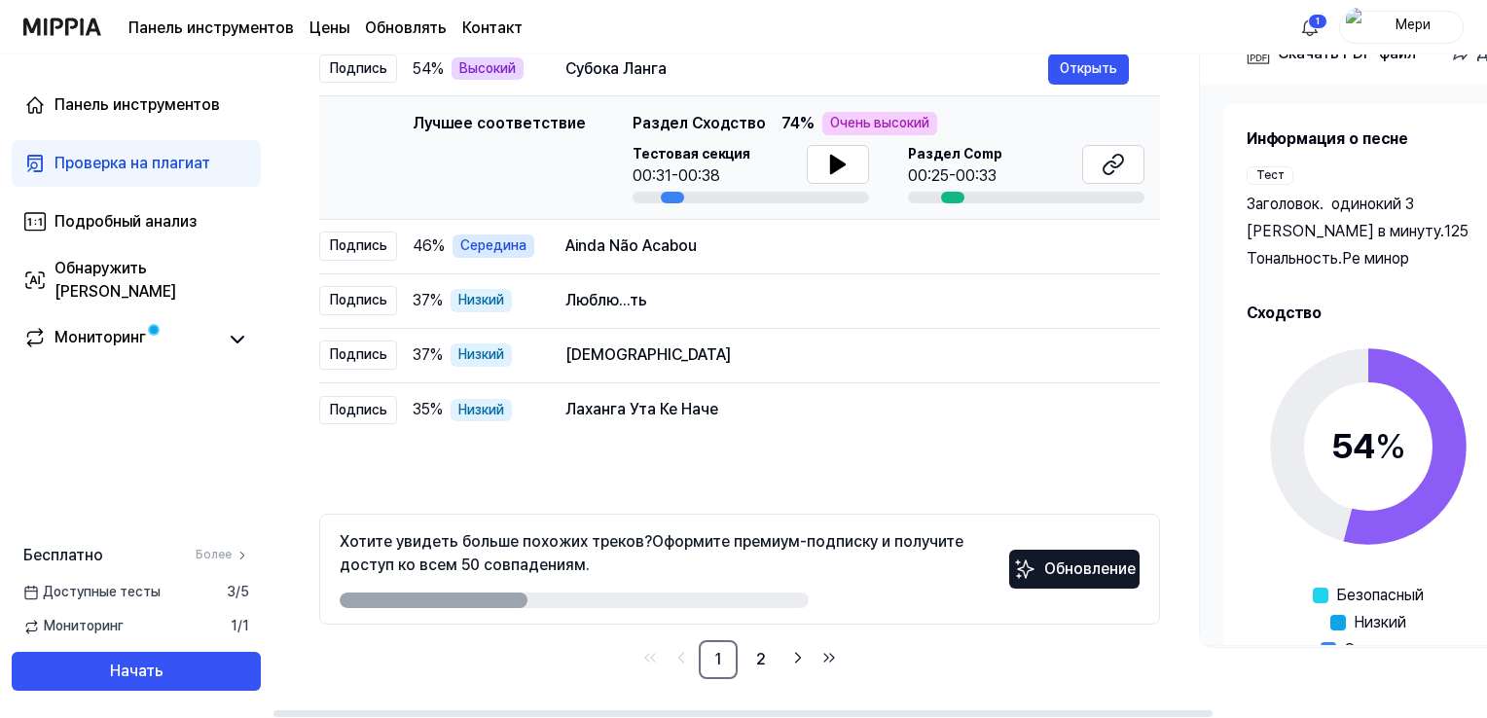
scroll to position [68, 0]
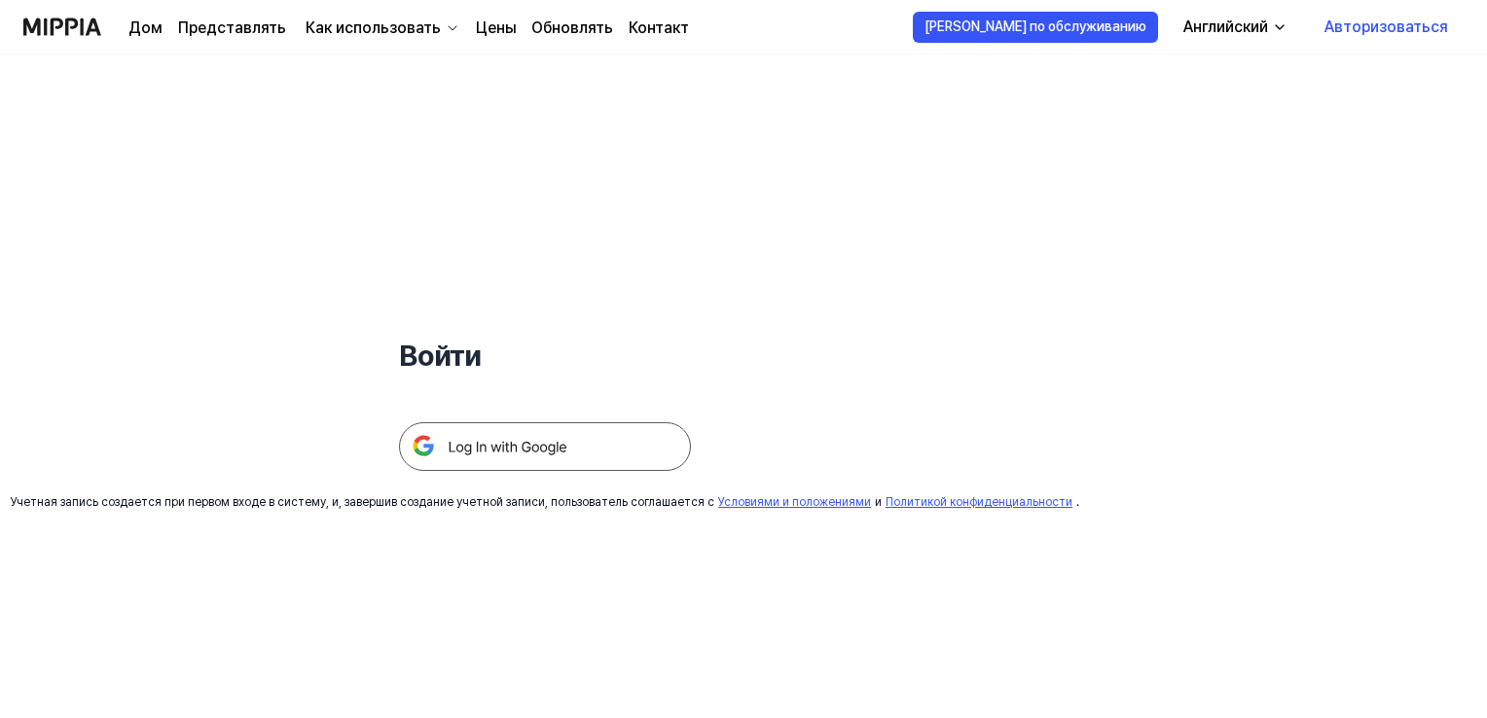
click at [560, 448] on img at bounding box center [545, 446] width 292 height 49
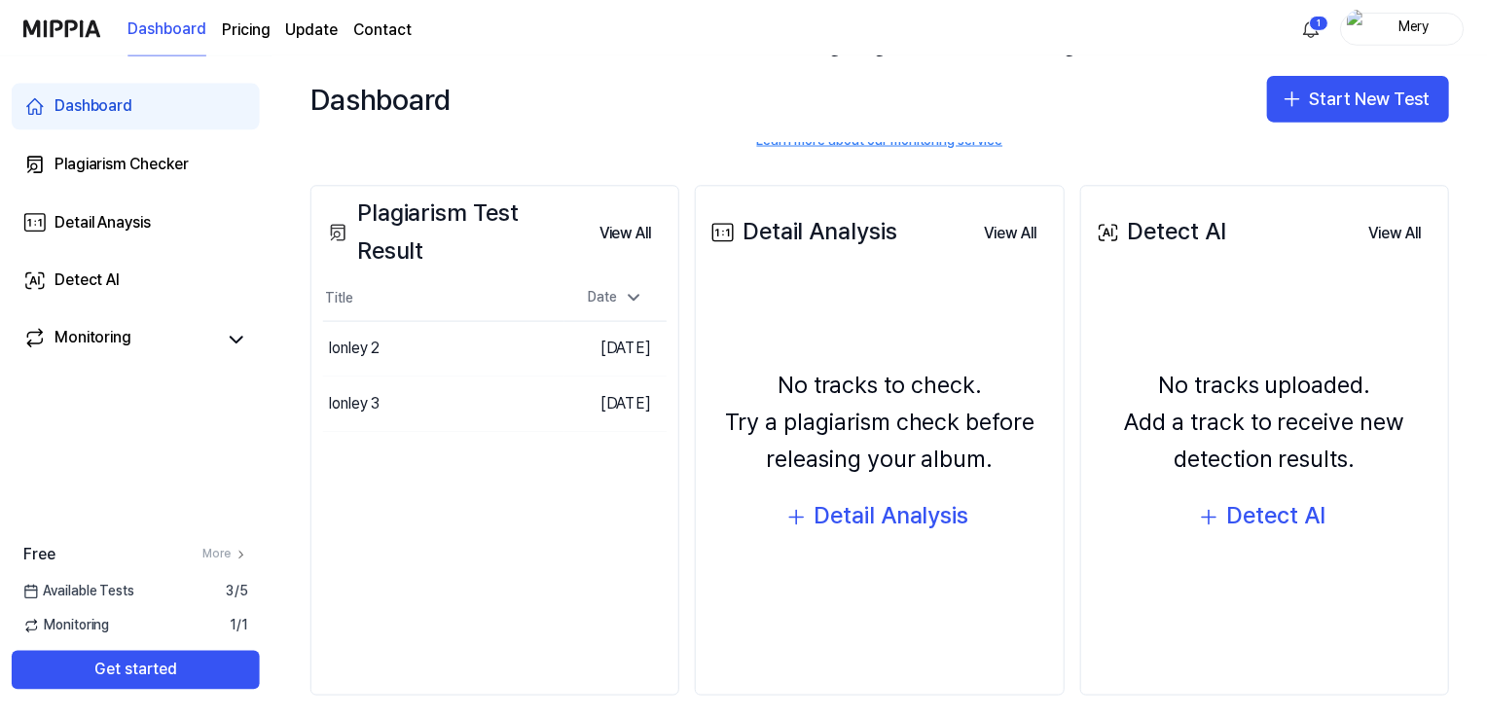
scroll to position [195, 0]
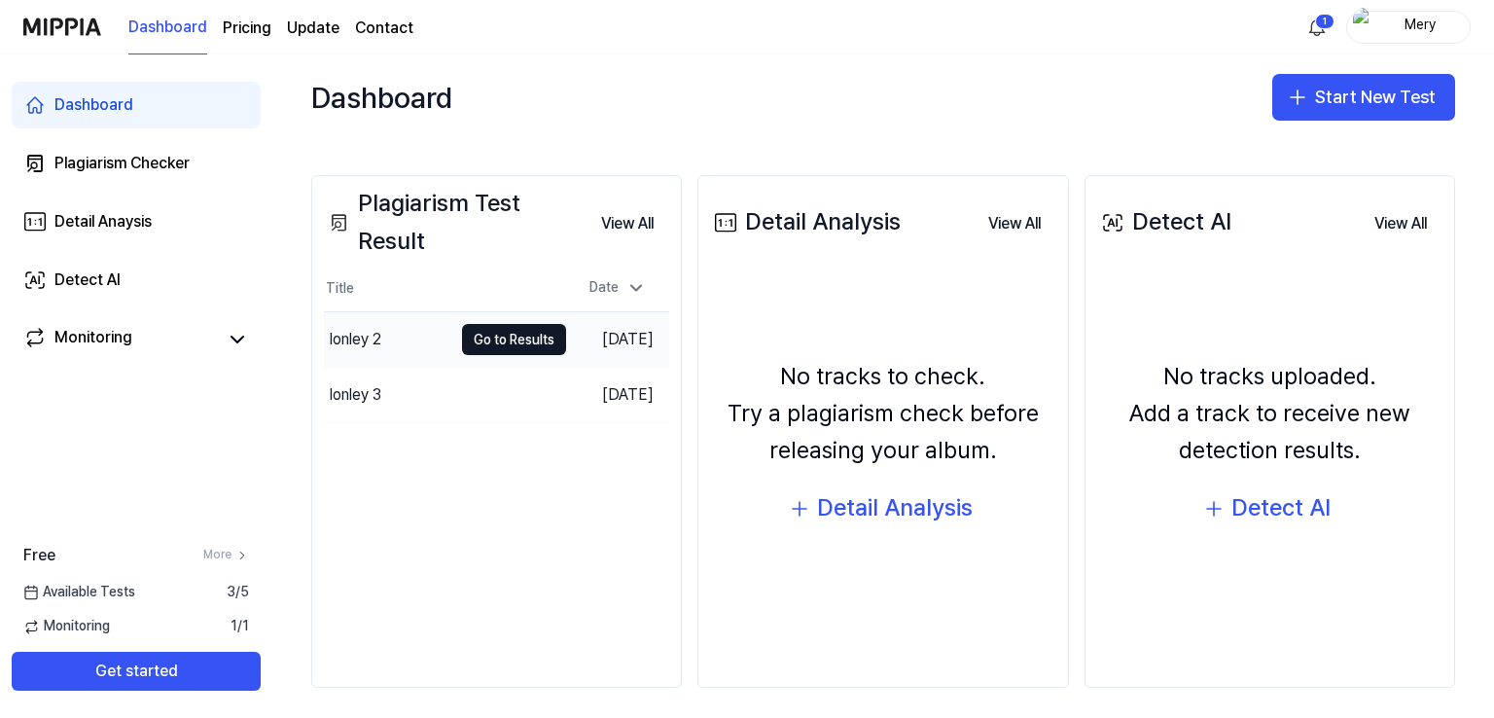
click at [341, 341] on div "lonley 2" at bounding box center [356, 339] width 52 height 23
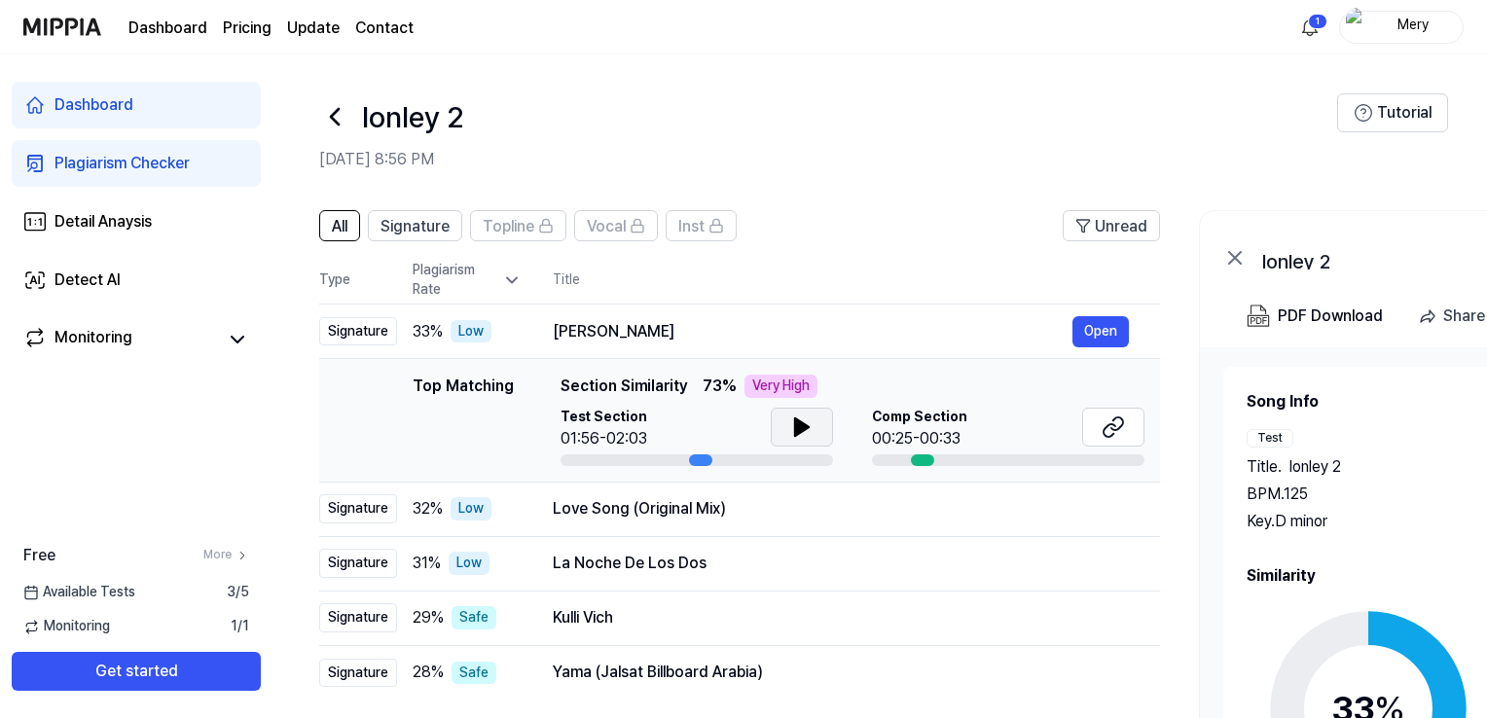
click at [791, 428] on icon at bounding box center [801, 426] width 23 height 23
click at [1124, 419] on icon at bounding box center [1112, 426] width 23 height 23
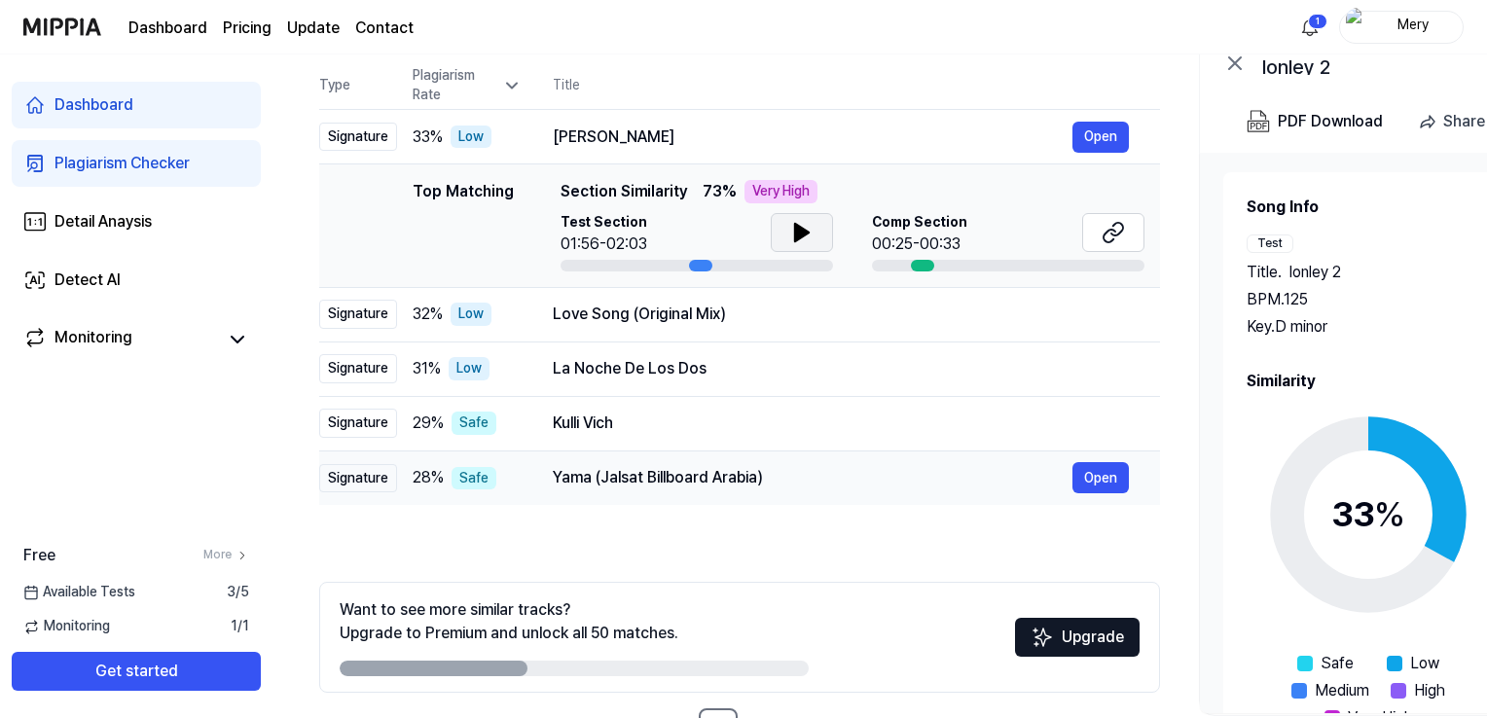
scroll to position [97, 0]
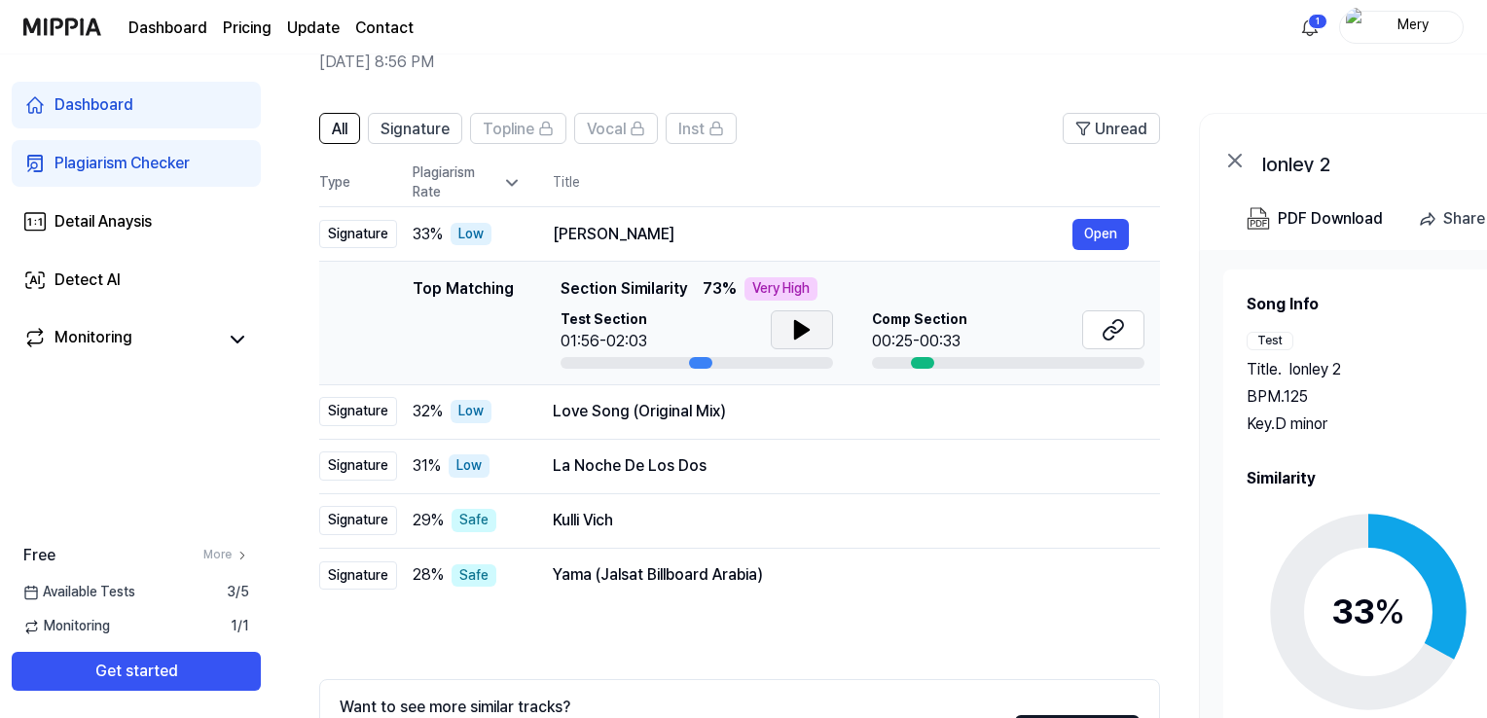
drag, startPoint x: 322, startPoint y: 227, endPoint x: 1058, endPoint y: 382, distance: 751.8
click at [1058, 382] on tbody "Signature 33 % Low Subok Lang Open Top Matching Top Matching Section Similarity…" at bounding box center [739, 405] width 841 height 396
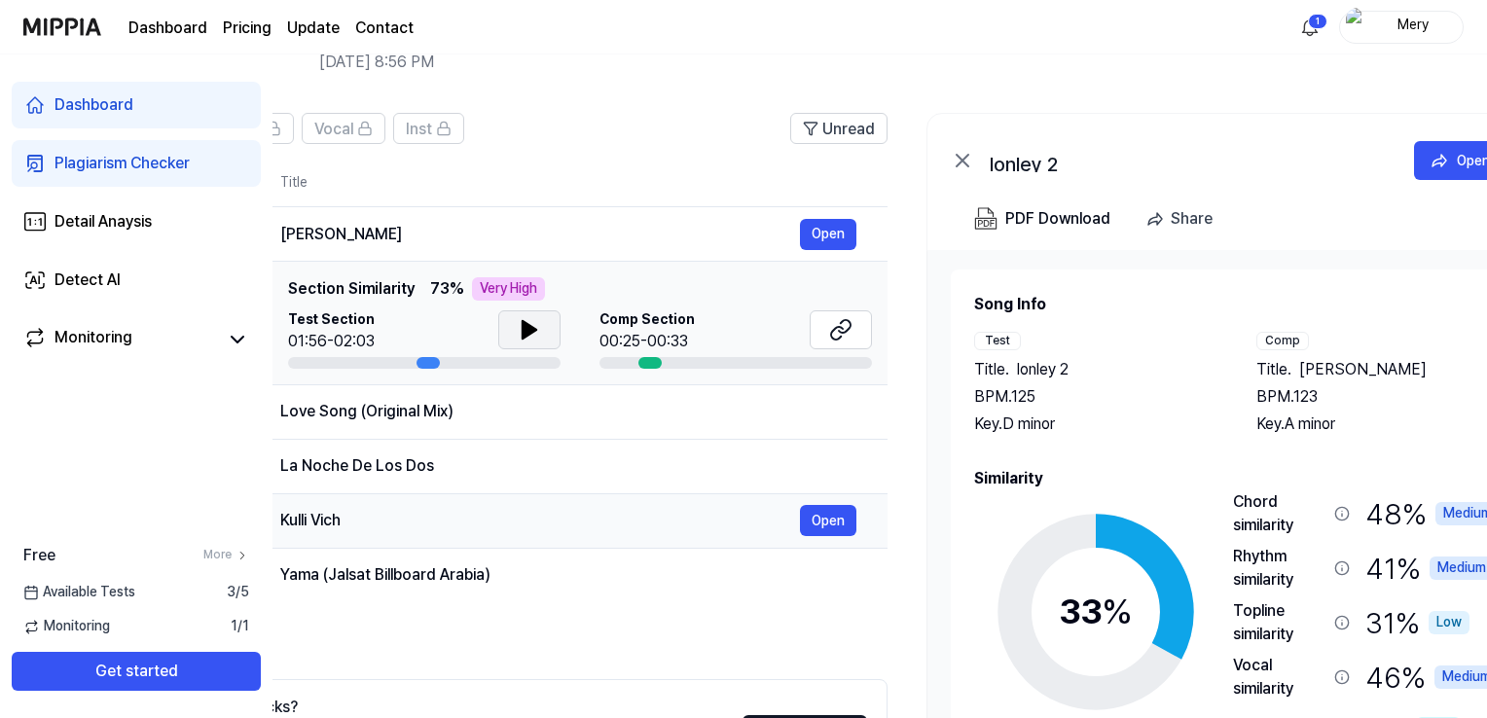
scroll to position [0, 0]
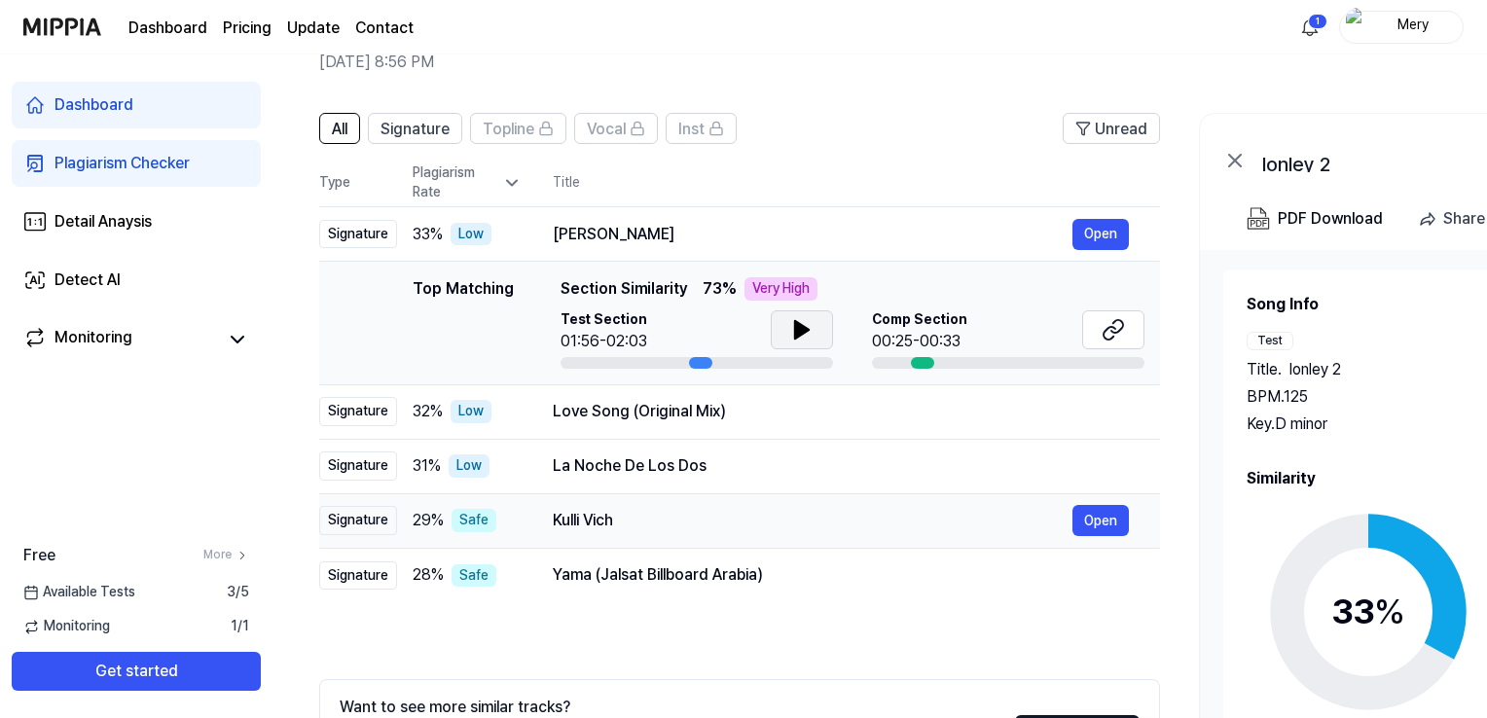
drag, startPoint x: 787, startPoint y: 570, endPoint x: 969, endPoint y: 506, distance: 192.9
click at [969, 506] on tbody "Signature 33 % Low Subok Lang Open Top Matching Top Matching Section Similarity…" at bounding box center [739, 405] width 841 height 396
drag, startPoint x: 409, startPoint y: 234, endPoint x: 749, endPoint y: 408, distance: 382.0
click at [765, 398] on tbody "Signature 33 % Low Subok Lang Open Top Matching Top Matching Section Similarity…" at bounding box center [739, 405] width 841 height 396
drag, startPoint x: 335, startPoint y: 181, endPoint x: 432, endPoint y: 224, distance: 106.3
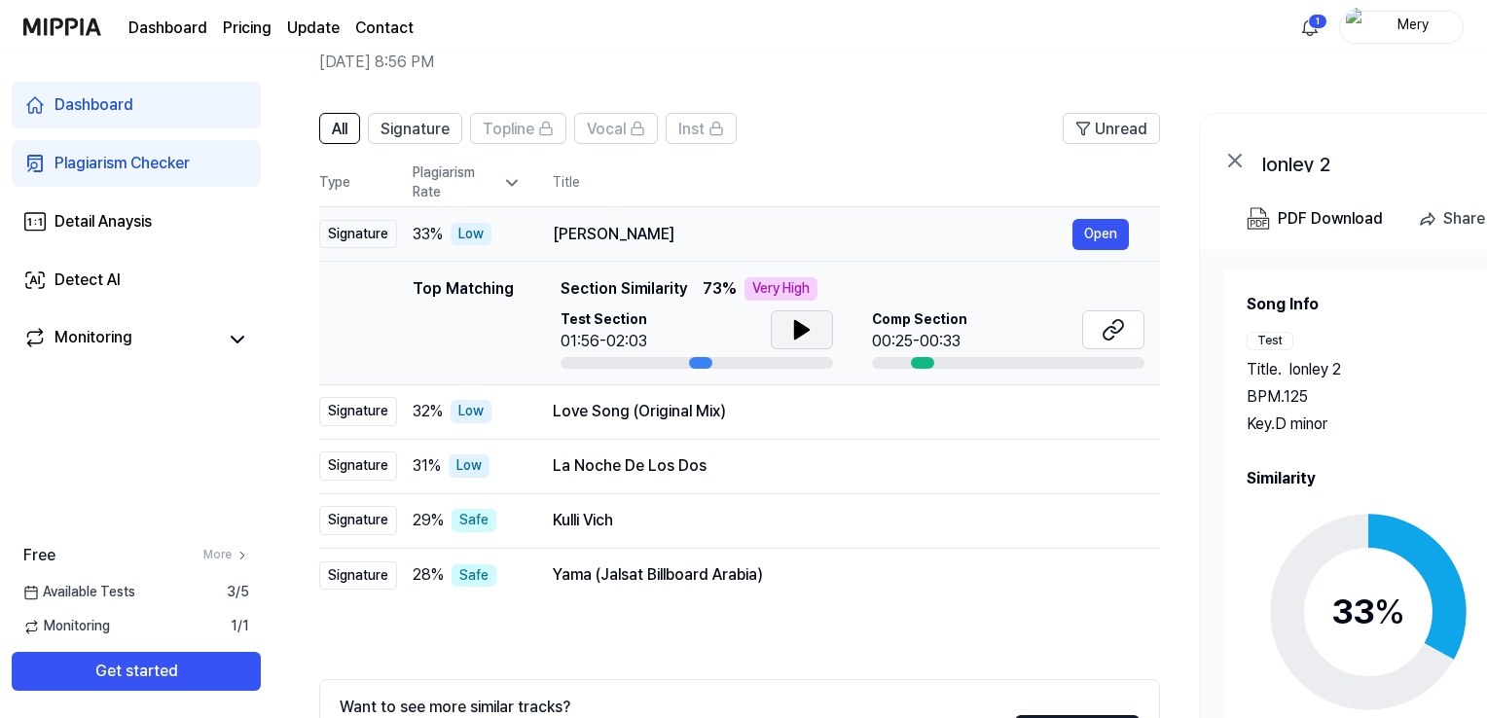
click at [543, 252] on div "All Signature Topline Vocal Inst Unread All Signature Topline Vocal Inst Type P…" at bounding box center [1056, 488] width 1568 height 790
drag, startPoint x: 320, startPoint y: 180, endPoint x: 669, endPoint y: 284, distance: 364.4
click at [669, 284] on table "Type Plagiarism Rate Title High Rate Unread Signature 33 % Low Subok Lang Open …" at bounding box center [739, 381] width 841 height 443
drag, startPoint x: 778, startPoint y: 567, endPoint x: 801, endPoint y: 572, distance: 22.9
click at [801, 572] on div "Yama (Jalsat Billboard Arabia)" at bounding box center [813, 574] width 520 height 23
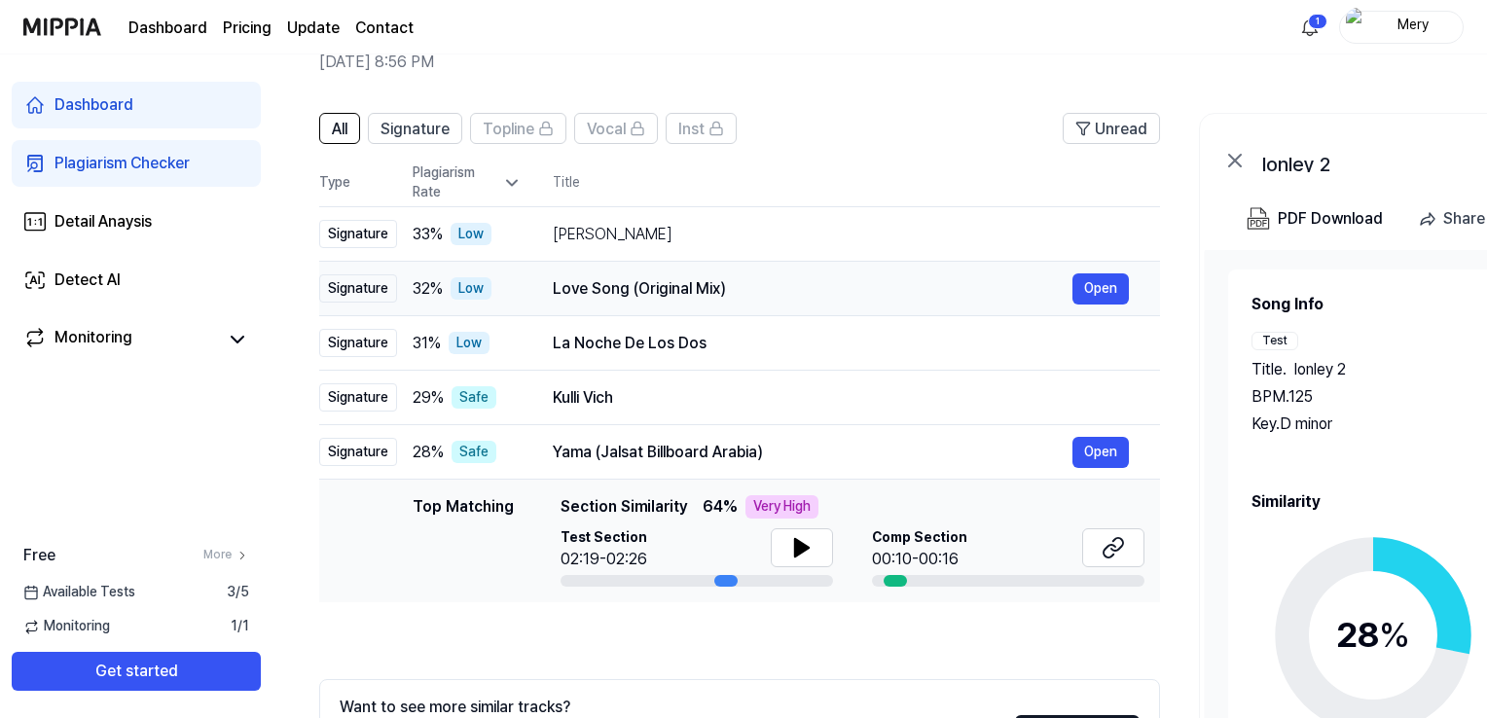
drag, startPoint x: 323, startPoint y: 183, endPoint x: 676, endPoint y: 306, distance: 374.1
click at [676, 306] on table "Type Plagiarism Rate Title High Rate Unread Signature 33 % Low Subok Lang Open …" at bounding box center [739, 381] width 841 height 443
drag, startPoint x: 651, startPoint y: 314, endPoint x: 587, endPoint y: 289, distance: 69.0
click at [592, 291] on td "Love Song (Original Mix) Open" at bounding box center [840, 289] width 638 height 54
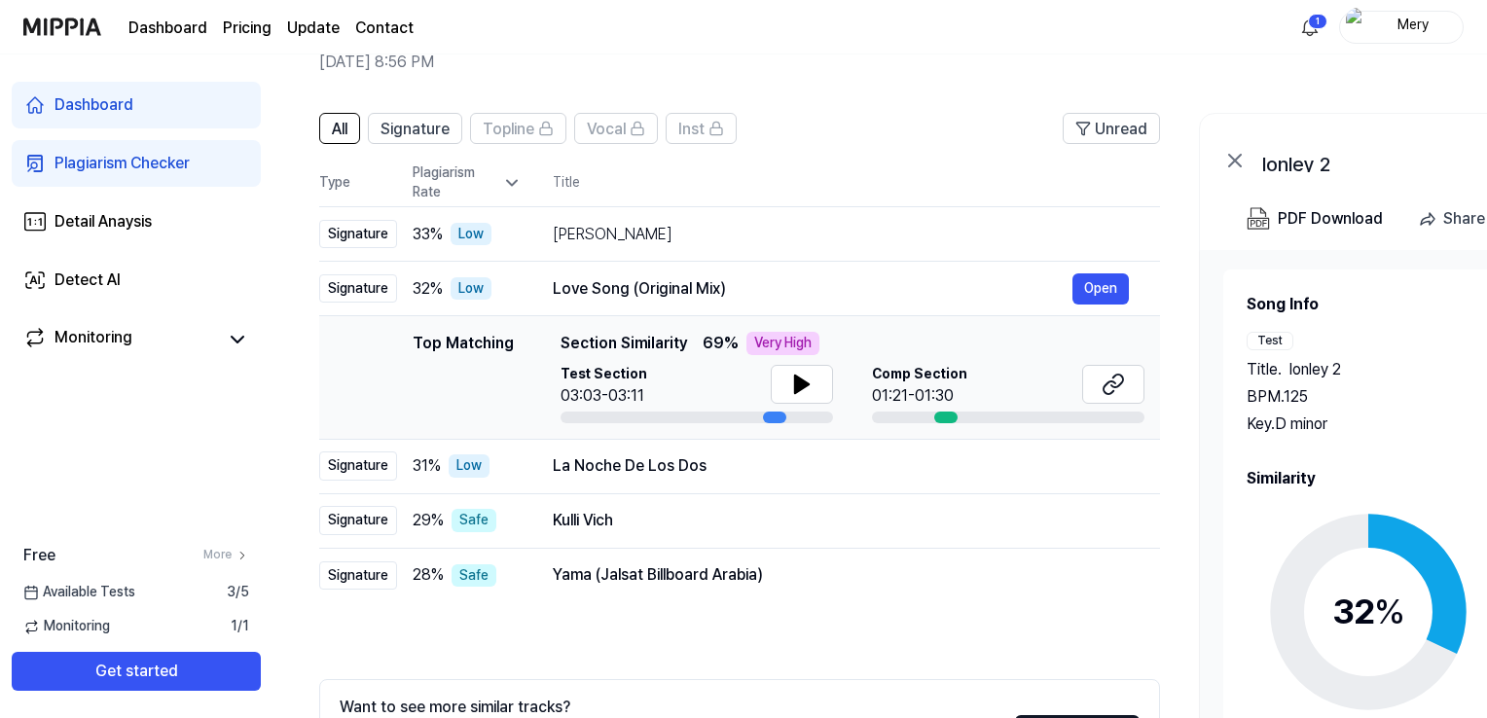
drag, startPoint x: 1029, startPoint y: 715, endPoint x: 1419, endPoint y: 700, distance: 390.4
click at [1419, 700] on div "All Signature Topline Vocal Inst Unread All Signature Topline Vocal Inst Type P…" at bounding box center [1056, 488] width 1568 height 790
click at [707, 478] on div "La Noche De Los Dos Open" at bounding box center [841, 465] width 576 height 31
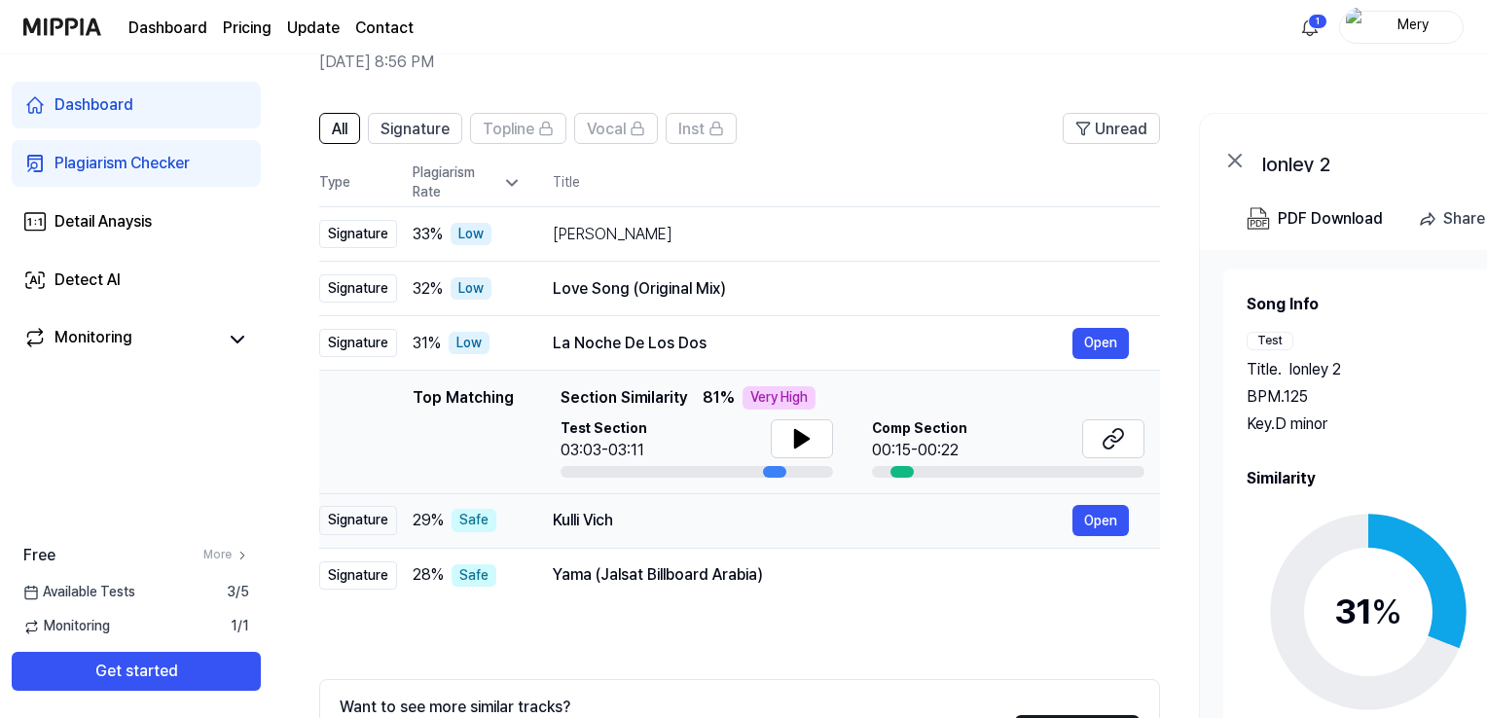
click at [697, 512] on div "Kulli Vich" at bounding box center [813, 520] width 520 height 23
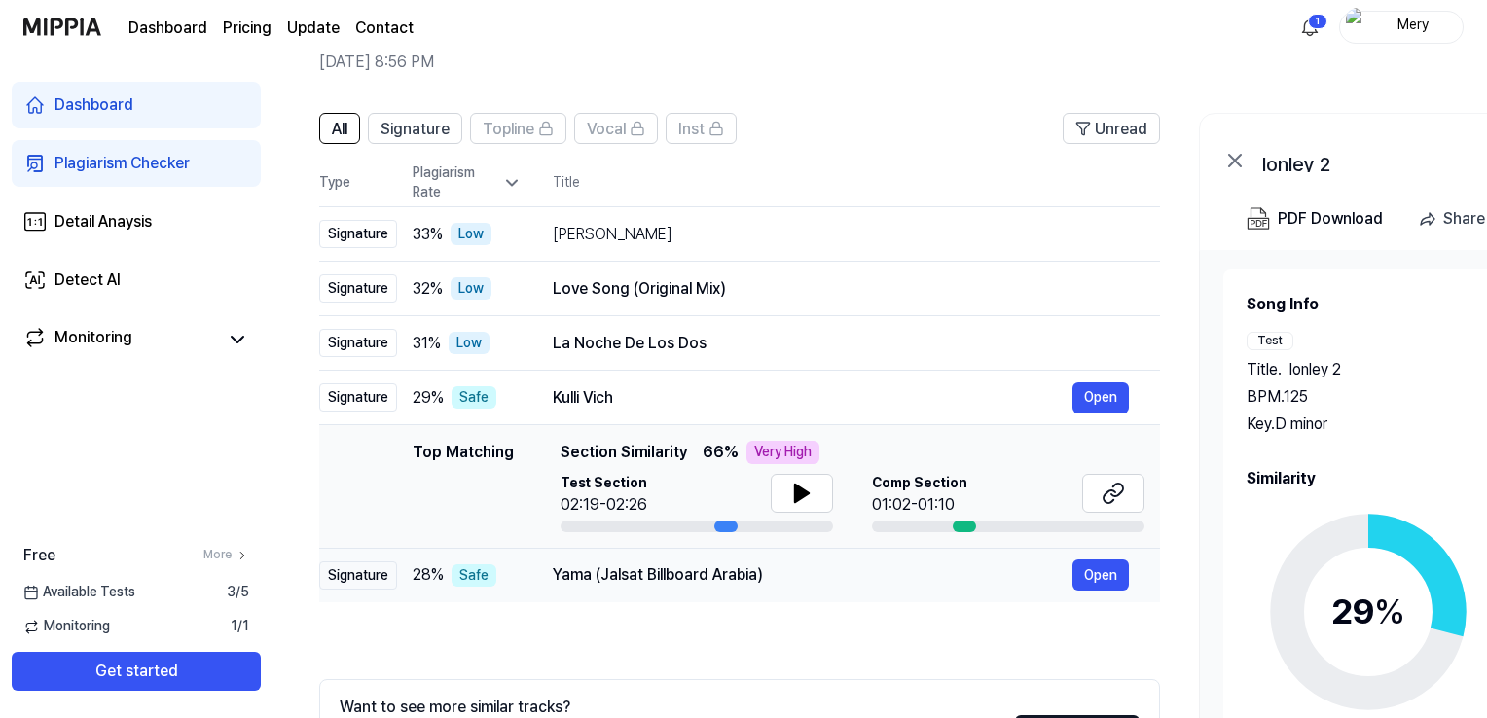
click at [668, 573] on div "Yama (Jalsat Billboard Arabia)" at bounding box center [813, 574] width 520 height 23
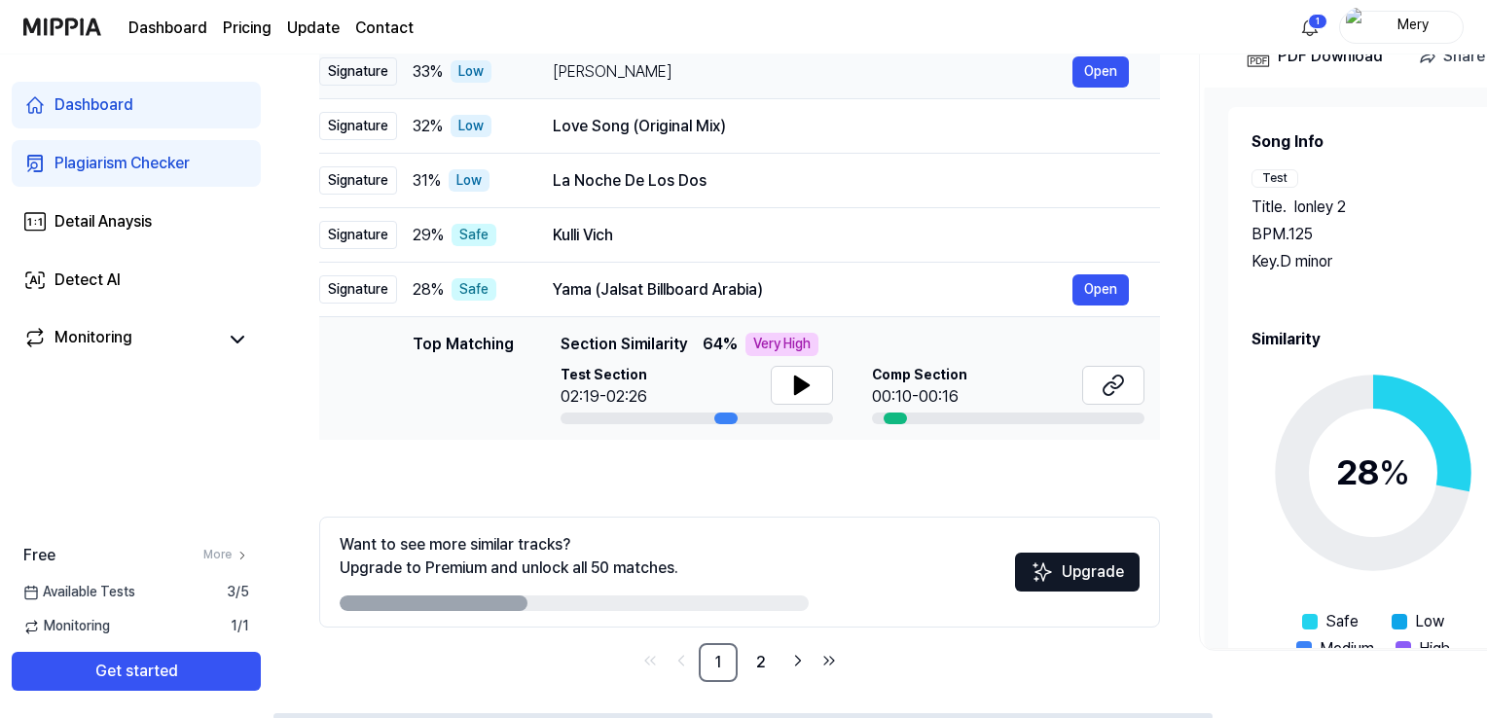
scroll to position [263, 0]
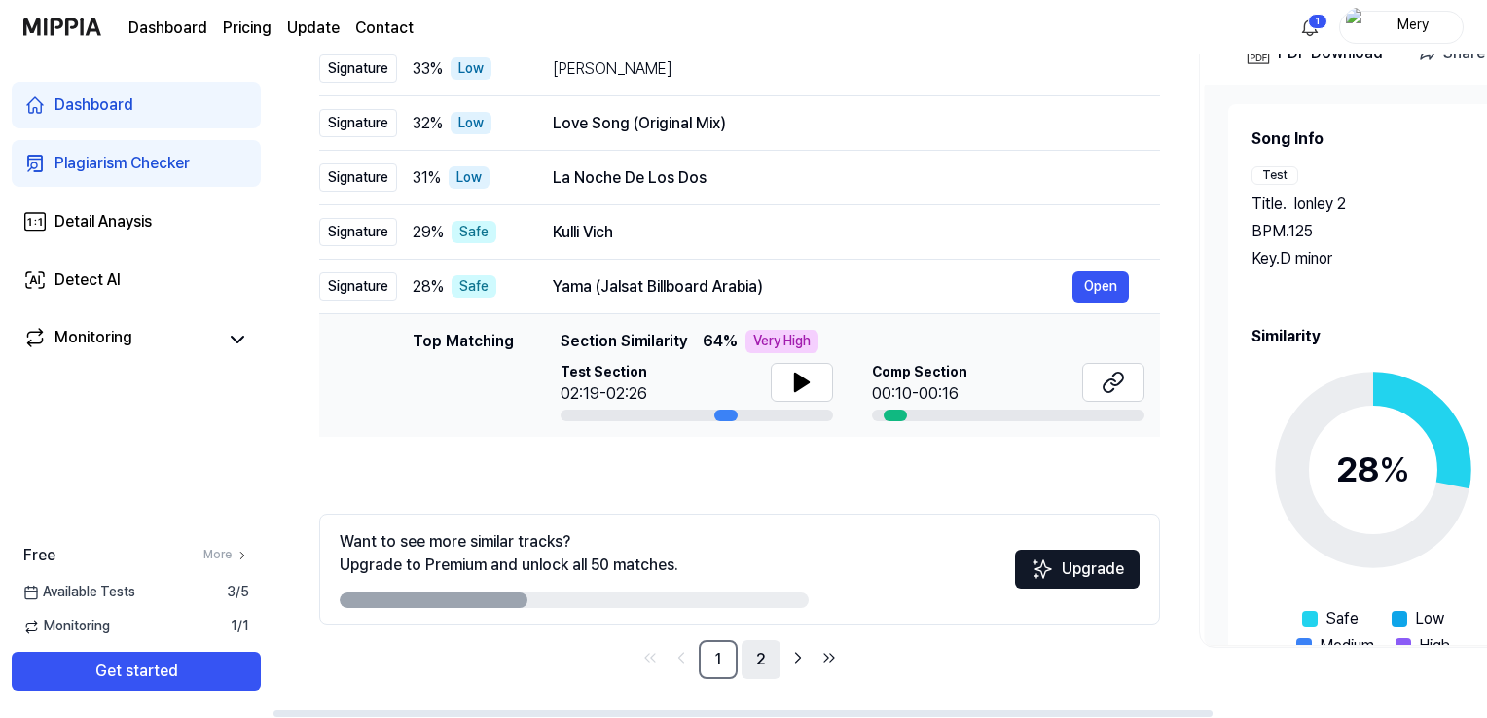
click at [763, 654] on link "2" at bounding box center [760, 659] width 39 height 39
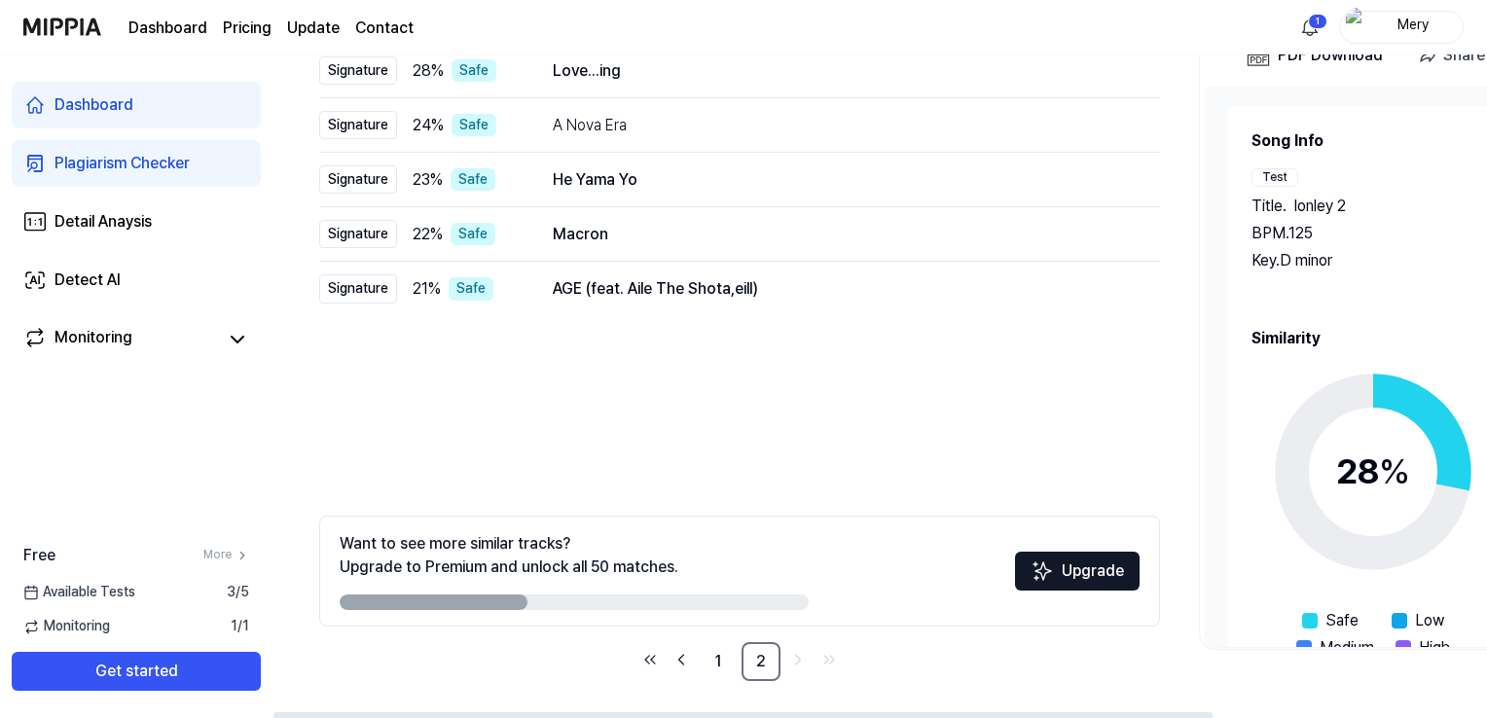
scroll to position [263, 0]
click at [720, 658] on link "1" at bounding box center [718, 659] width 39 height 39
